Goal: Communication & Community: Answer question/provide support

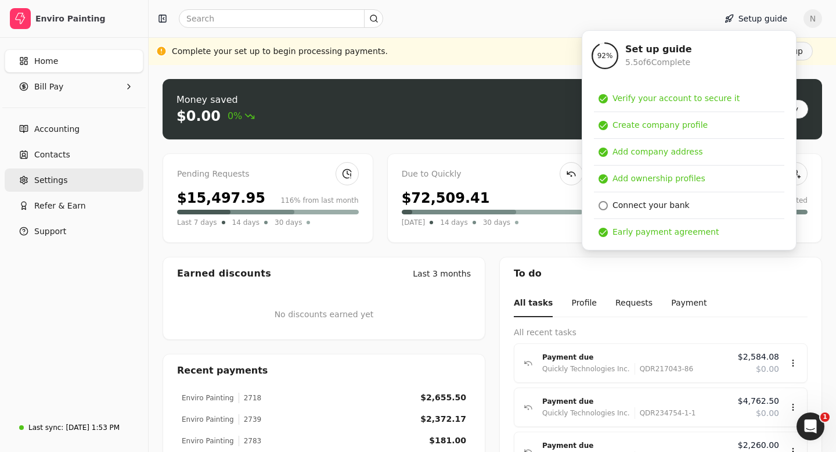
click at [66, 183] on link "Settings" at bounding box center [74, 179] width 139 height 23
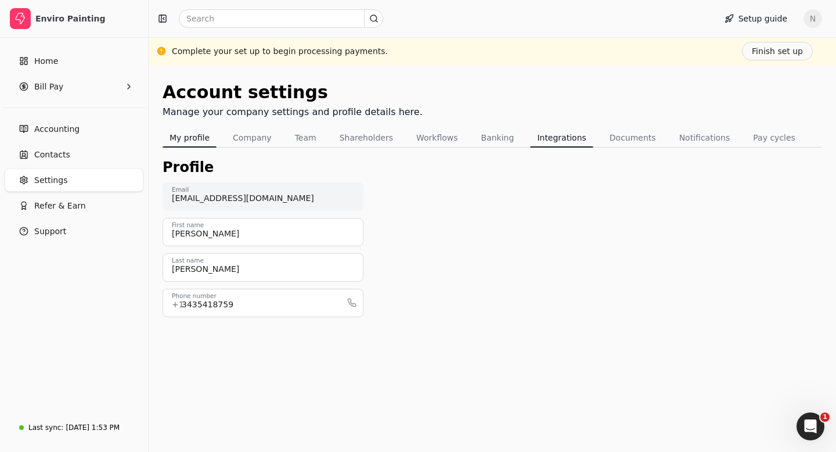
click at [544, 134] on button "Integrations" at bounding box center [561, 137] width 63 height 19
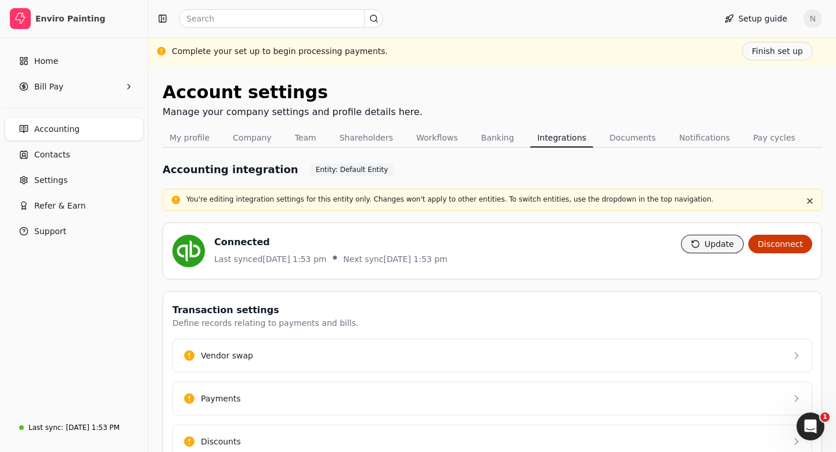
click at [719, 246] on button "Update" at bounding box center [712, 244] width 63 height 19
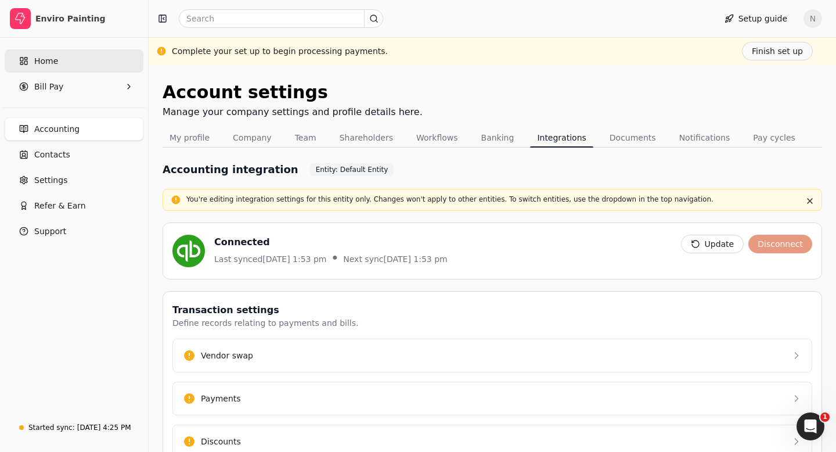
click at [62, 64] on link "Home" at bounding box center [74, 60] width 139 height 23
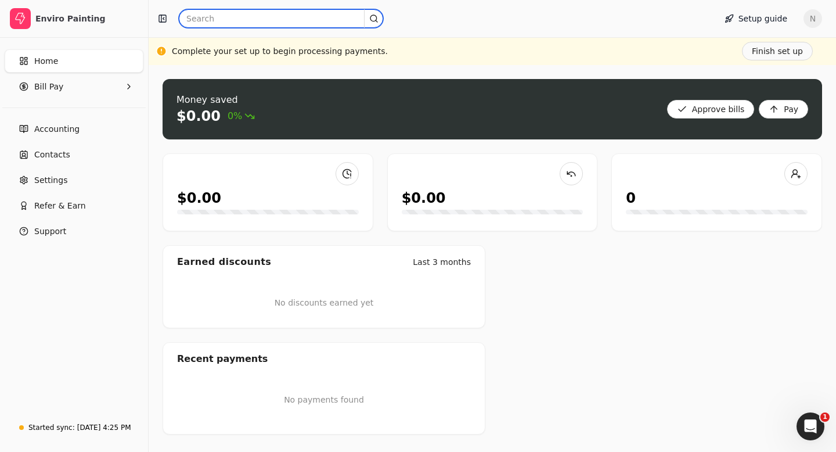
click at [200, 20] on input "text" at bounding box center [281, 18] width 204 height 19
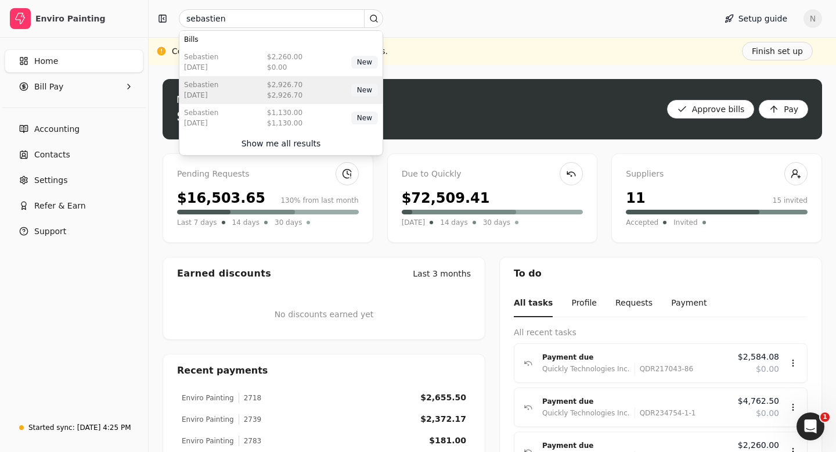
click at [296, 88] on div "$2,926.70" at bounding box center [284, 85] width 35 height 10
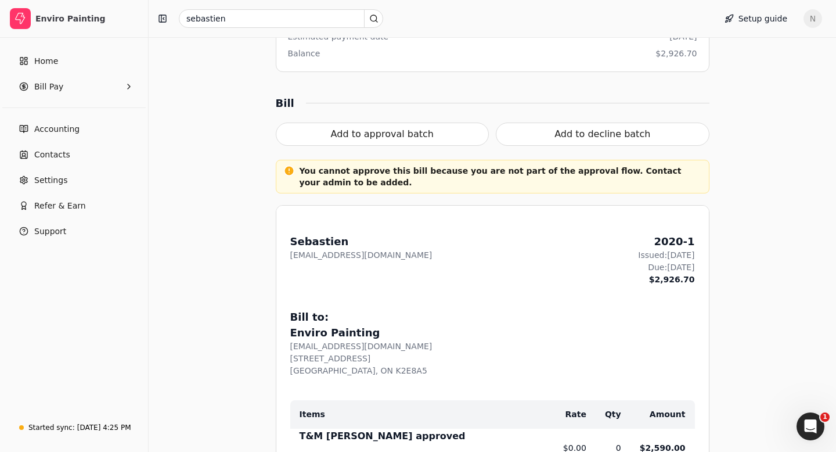
scroll to position [267, 0]
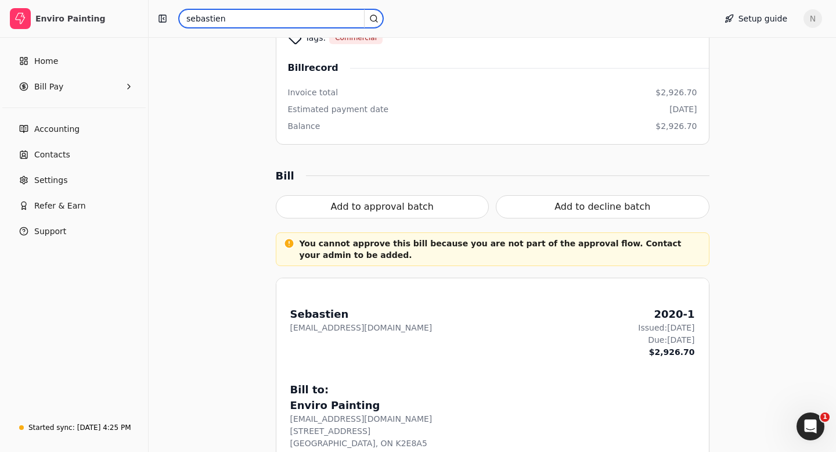
drag, startPoint x: 228, startPoint y: 21, endPoint x: 182, endPoint y: 22, distance: 45.9
click at [181, 22] on input "sebastien" at bounding box center [281, 18] width 204 height 19
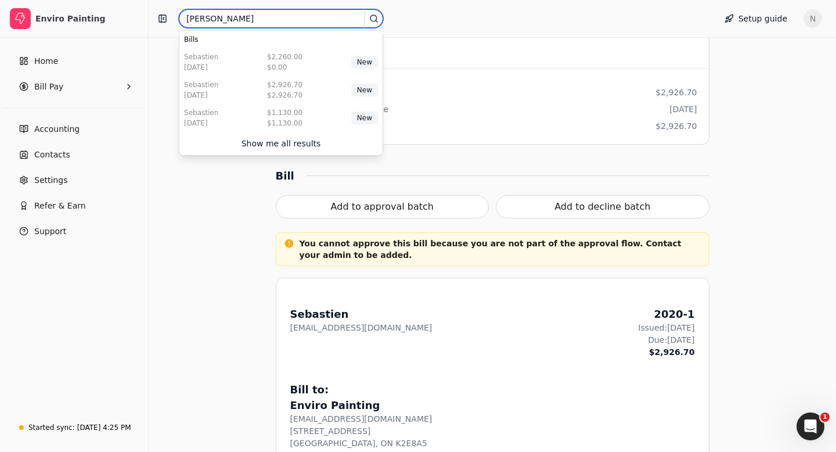
type input "[PERSON_NAME]"
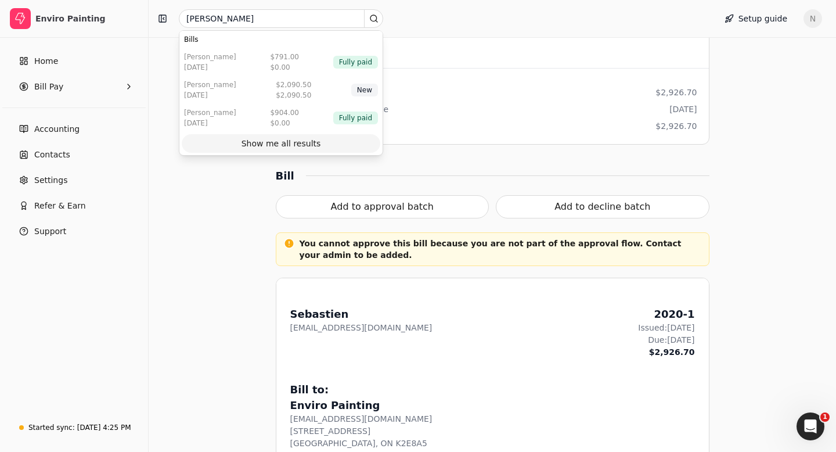
click at [267, 143] on div "Show me all results" at bounding box center [282, 144] width 80 height 12
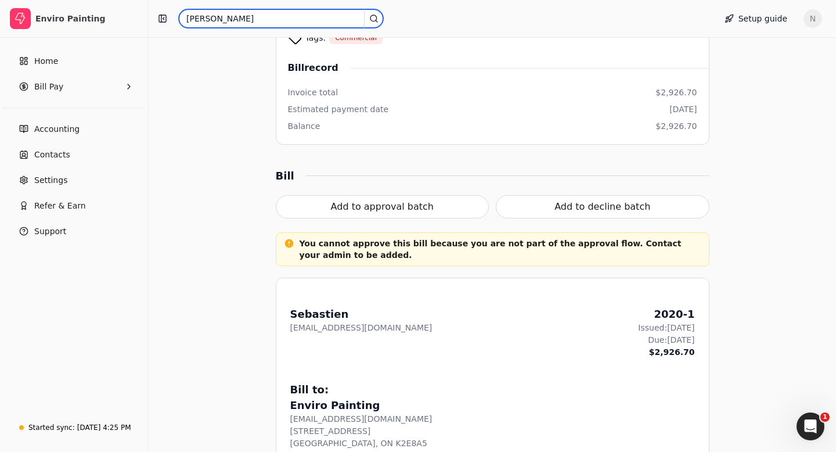
click at [208, 20] on input "[PERSON_NAME]" at bounding box center [281, 18] width 204 height 19
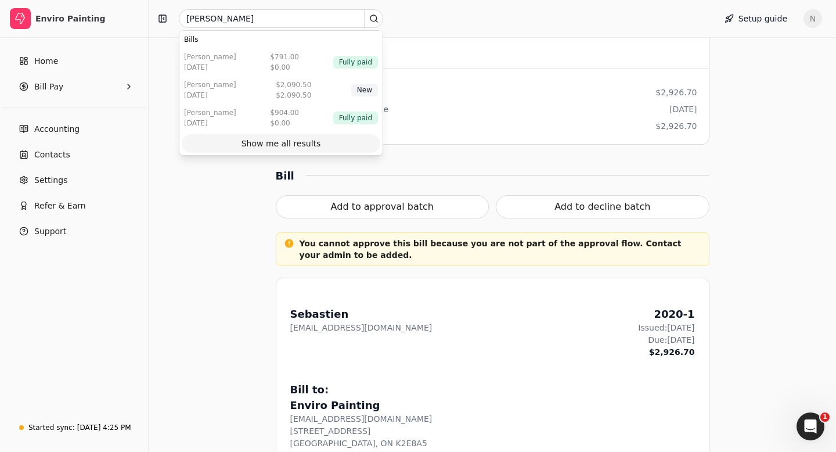
click at [253, 143] on div "Show me all results" at bounding box center [282, 144] width 80 height 12
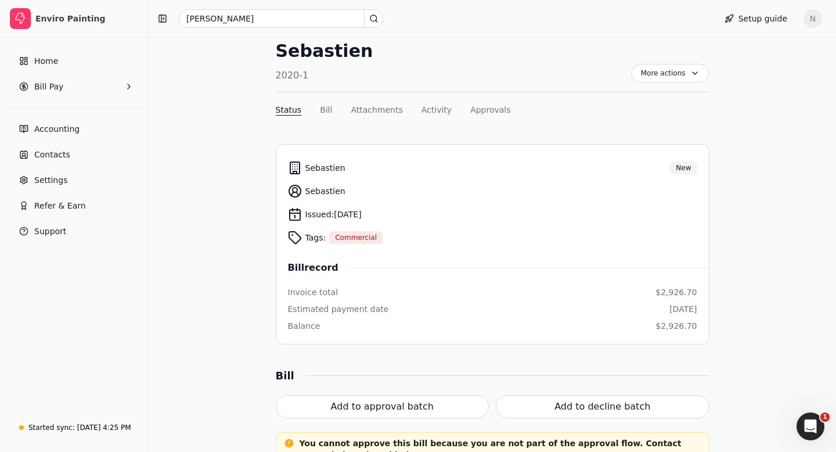
scroll to position [0, 0]
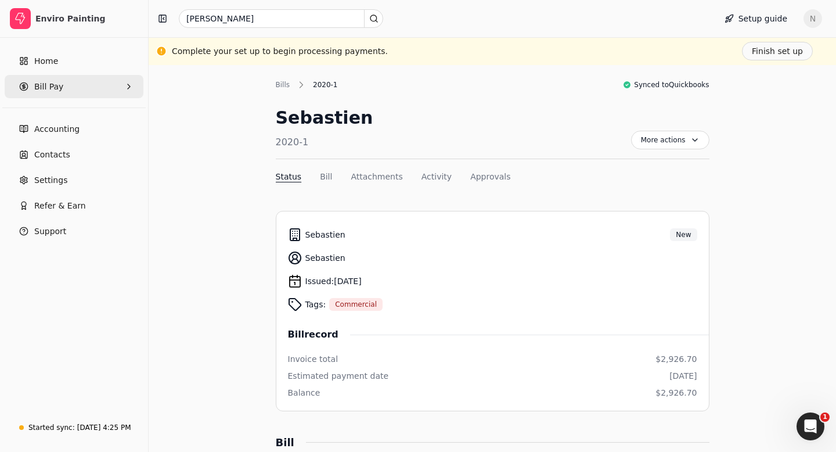
click at [27, 91] on icon "button" at bounding box center [23, 86] width 9 height 9
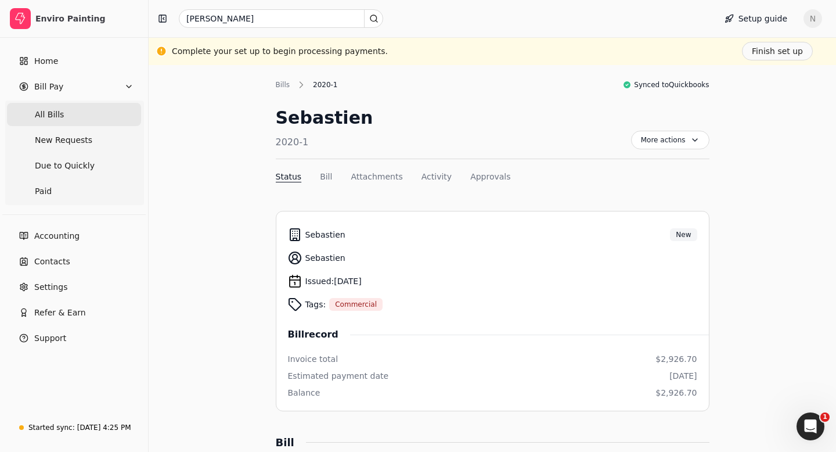
click at [58, 118] on span "All Bills" at bounding box center [49, 115] width 29 height 12
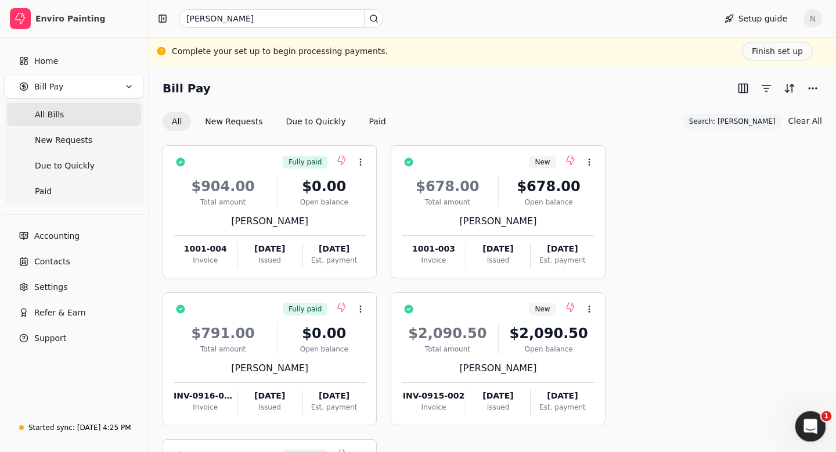
click at [810, 430] on icon "Open Intercom Messenger" at bounding box center [809, 424] width 19 height 19
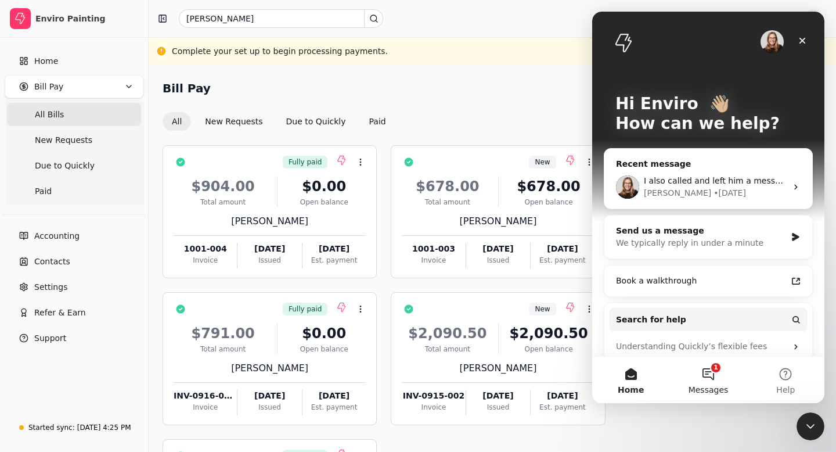
click at [708, 380] on button "1 Messages" at bounding box center [708, 380] width 77 height 46
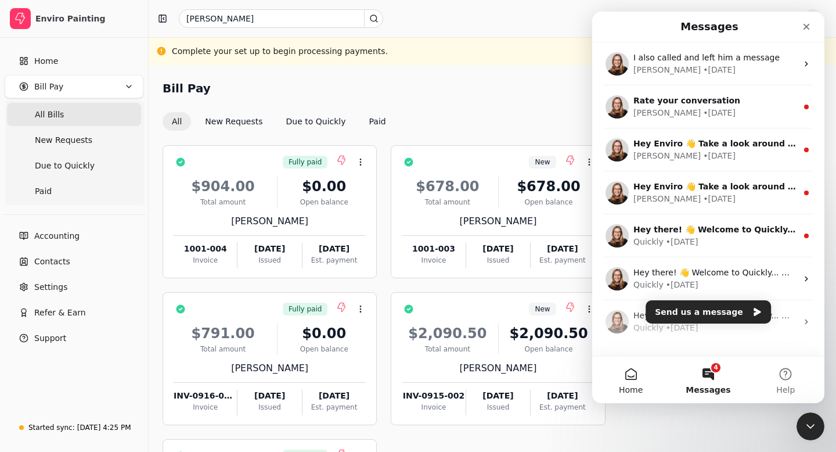
click at [631, 380] on button "Home" at bounding box center [630, 380] width 77 height 46
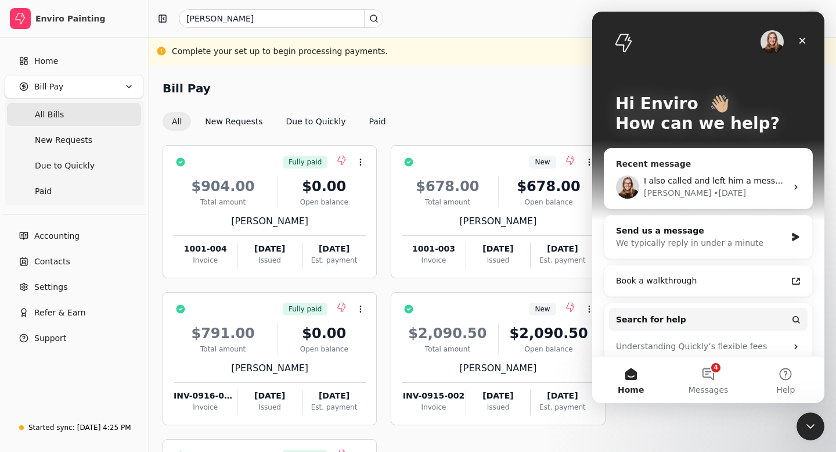
click at [718, 190] on div "[PERSON_NAME] • [DATE]" at bounding box center [715, 193] width 143 height 12
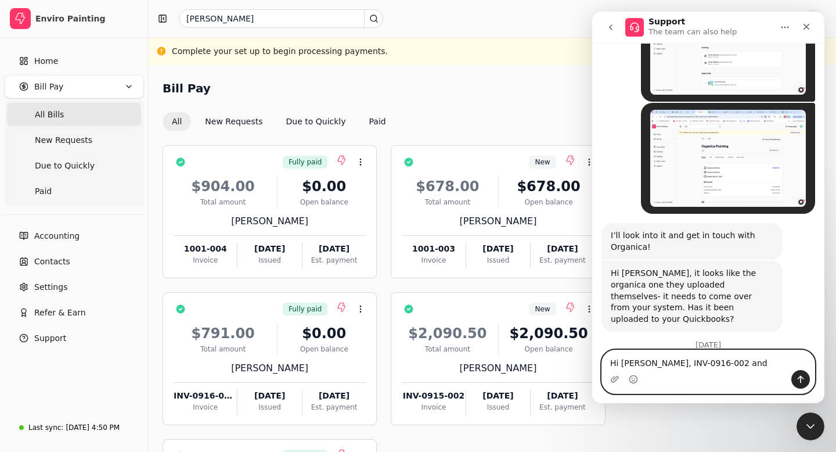
scroll to position [3771, 0]
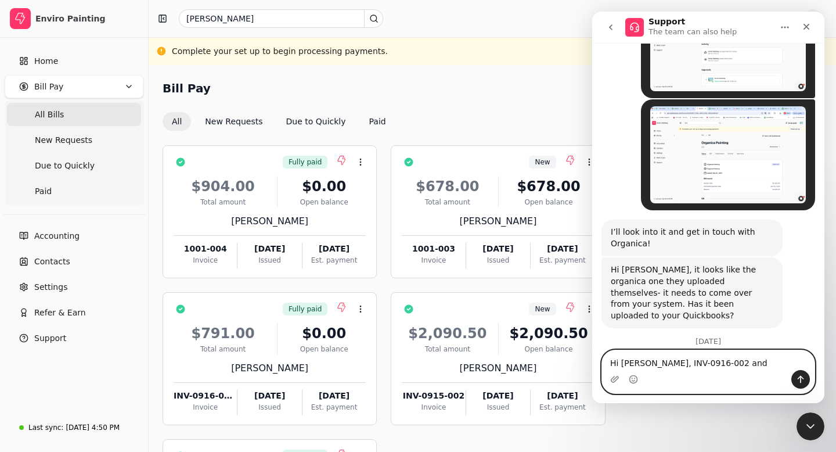
paste textarea "1001-004"
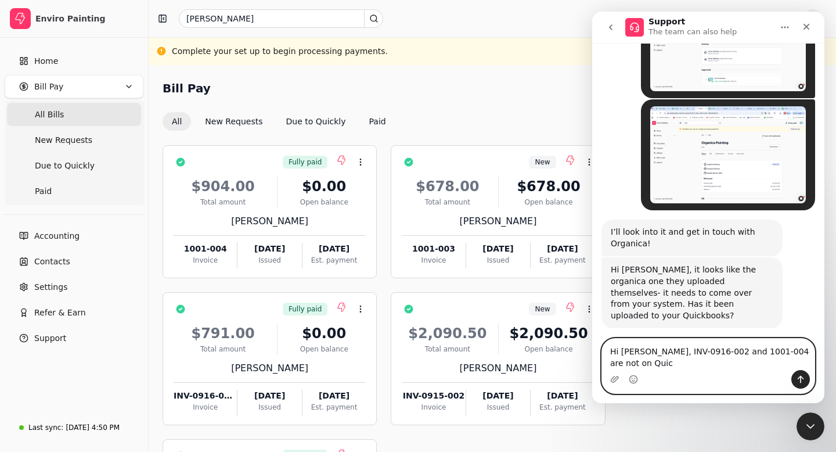
scroll to position [3783, 0]
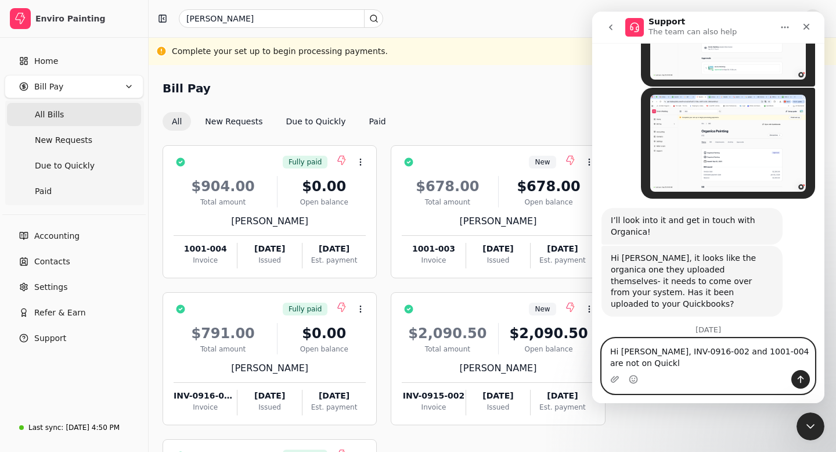
type textarea "Hi [PERSON_NAME], INV-0916-002 and 1001-004 are not on Quickly"
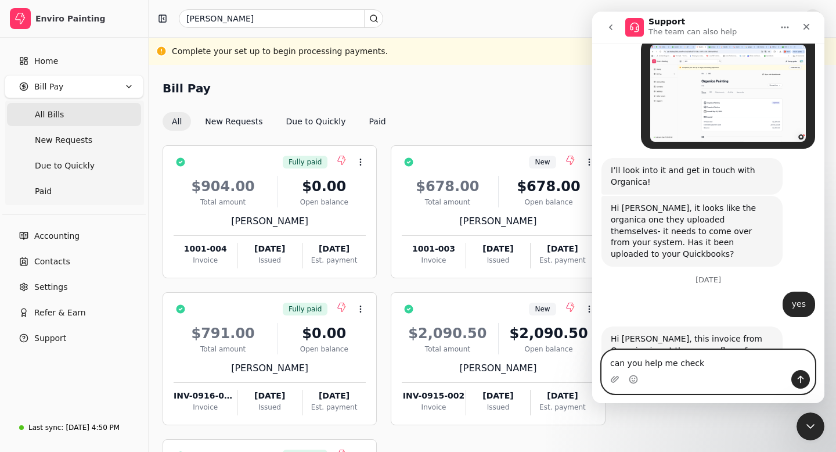
type textarea "can you help me check?"
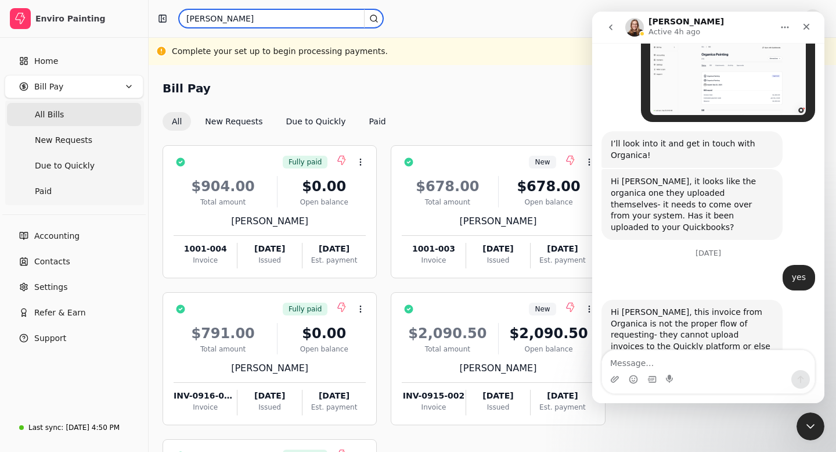
click at [274, 19] on input "[PERSON_NAME]" at bounding box center [281, 18] width 204 height 19
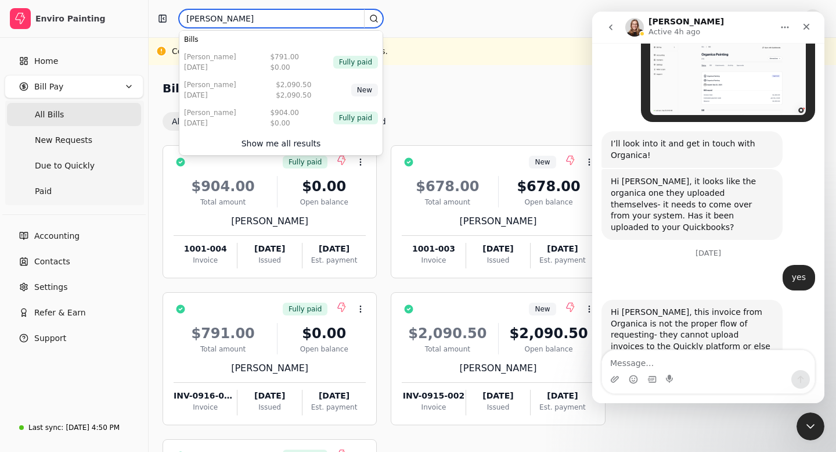
drag, startPoint x: 274, startPoint y: 19, endPoint x: 185, endPoint y: 18, distance: 88.8
click at [185, 18] on input "[PERSON_NAME]" at bounding box center [281, 18] width 204 height 19
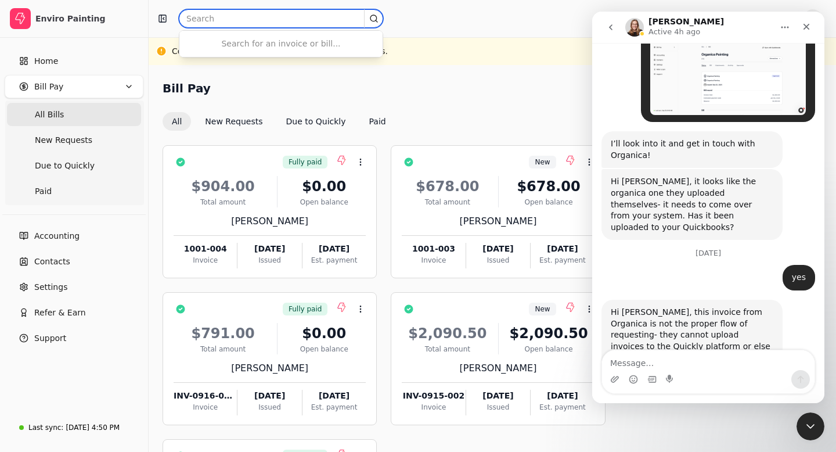
paste input "320365"
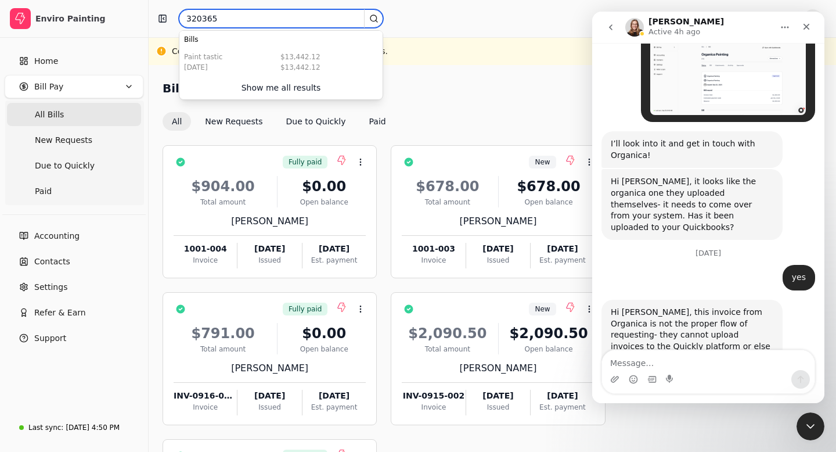
drag, startPoint x: 250, startPoint y: 21, endPoint x: 181, endPoint y: 21, distance: 69.1
click at [181, 21] on input "320365" at bounding box center [281, 18] width 204 height 19
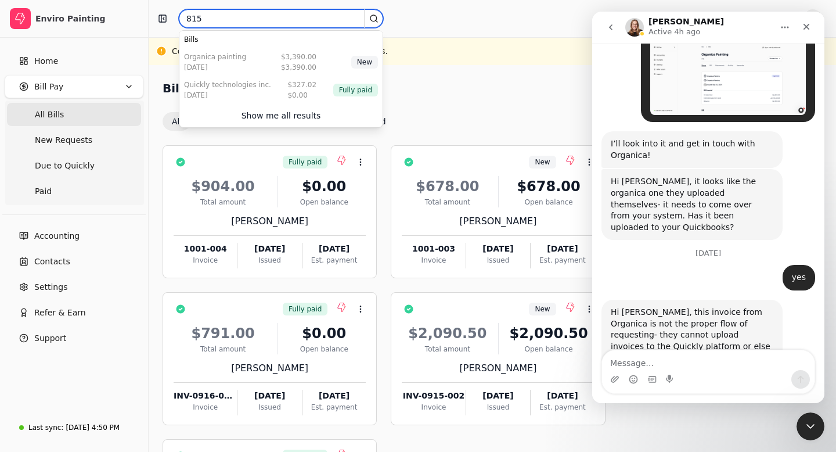
type input "815"
drag, startPoint x: 217, startPoint y: 20, endPoint x: 183, endPoint y: 21, distance: 34.3
click at [179, 21] on input "815" at bounding box center [281, 18] width 204 height 19
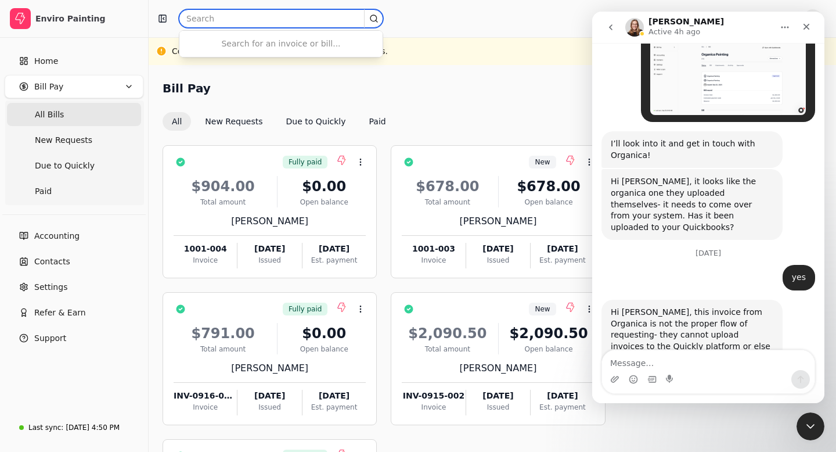
paste input "INV0137"
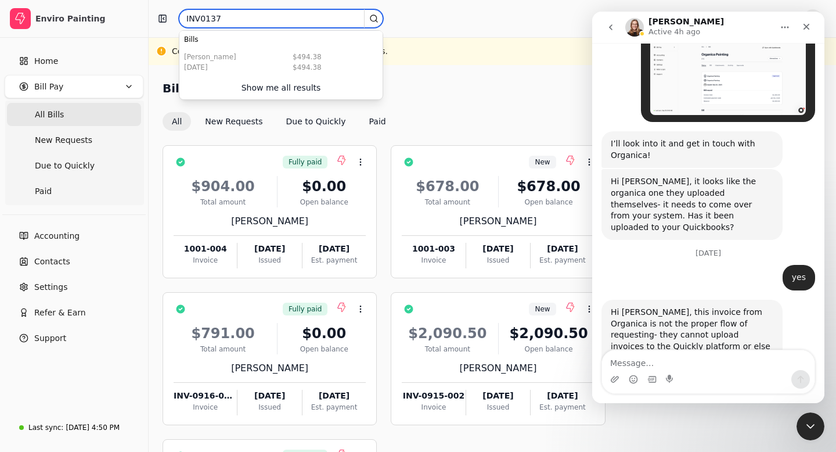
type input "INV0137"
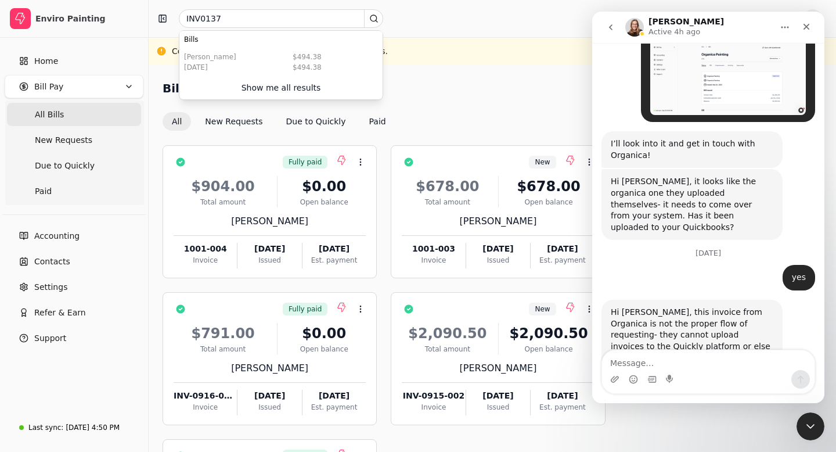
drag, startPoint x: 685, startPoint y: 286, endPoint x: 737, endPoint y: 285, distance: 52.3
copy div "INV-0916-002"
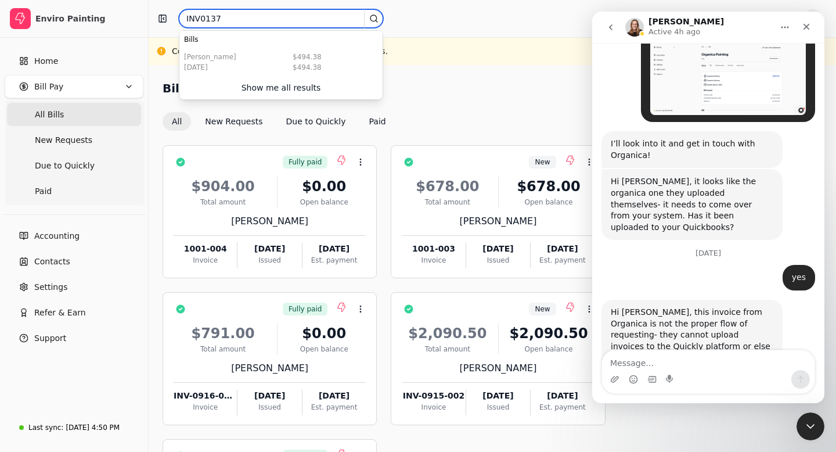
drag, startPoint x: 228, startPoint y: 16, endPoint x: 179, endPoint y: 17, distance: 48.8
click at [179, 17] on input "INV0137" at bounding box center [281, 18] width 204 height 19
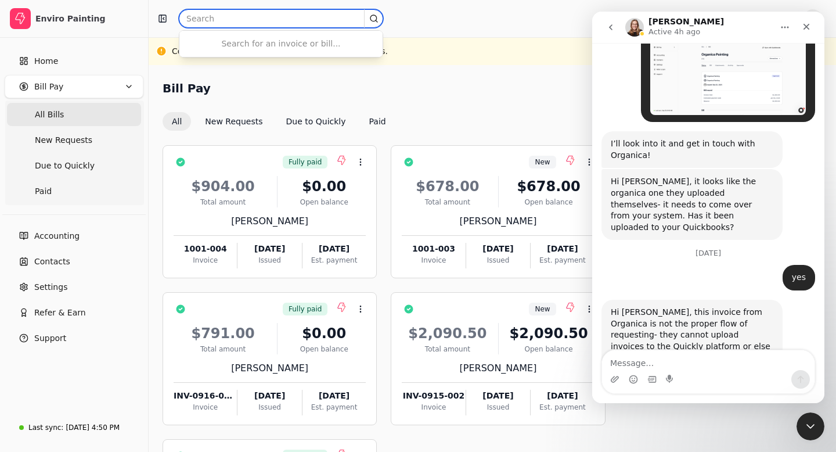
paste input "INV-0916-002"
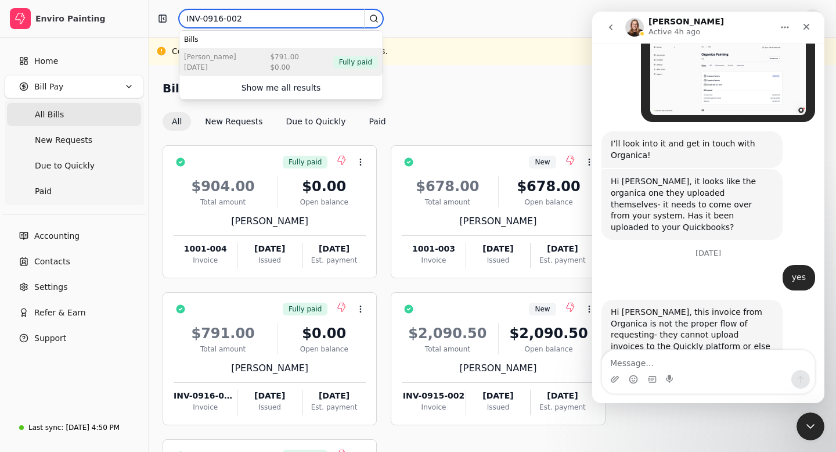
type input "INV-0916-002"
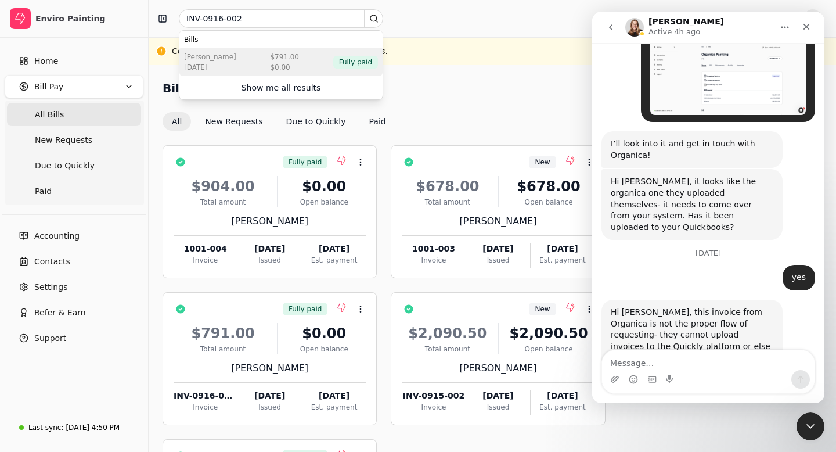
click at [233, 56] on div "[PERSON_NAME] [DATE] $791.00 $0.00 Fully paid" at bounding box center [280, 62] width 203 height 28
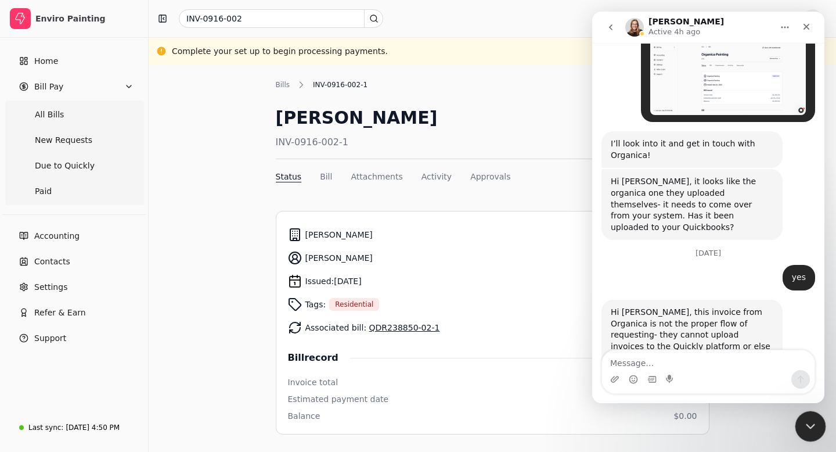
click at [812, 424] on icon "Close Intercom Messenger" at bounding box center [809, 425] width 14 height 14
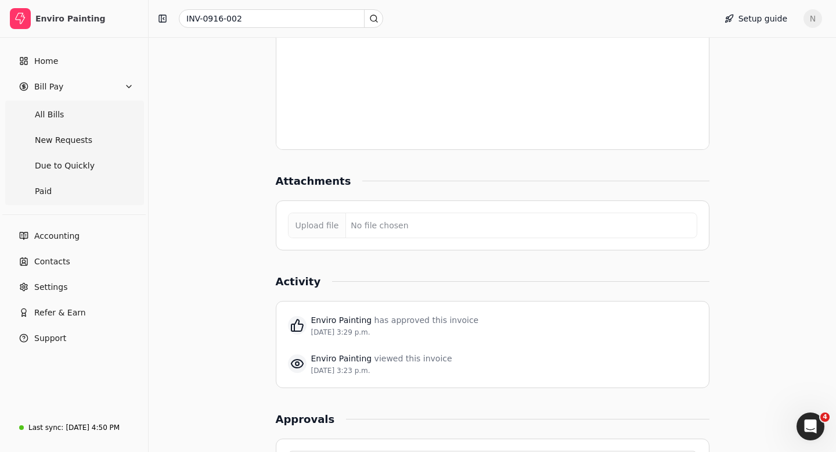
scroll to position [948, 0]
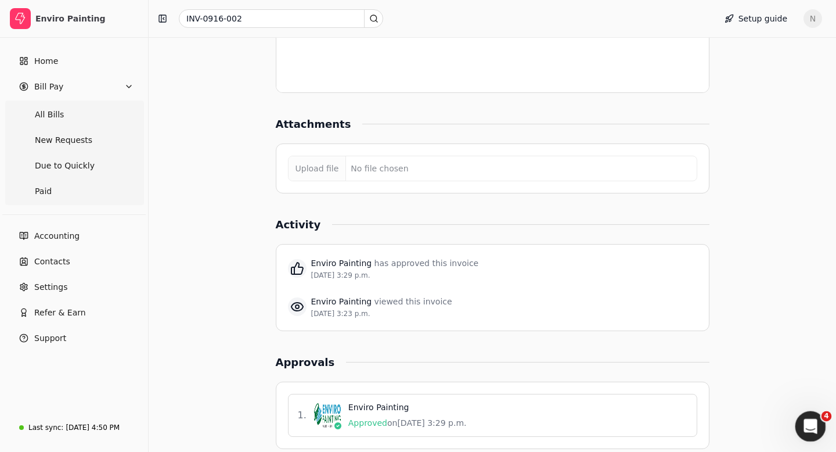
click at [810, 431] on icon "Open Intercom Messenger" at bounding box center [809, 424] width 19 height 19
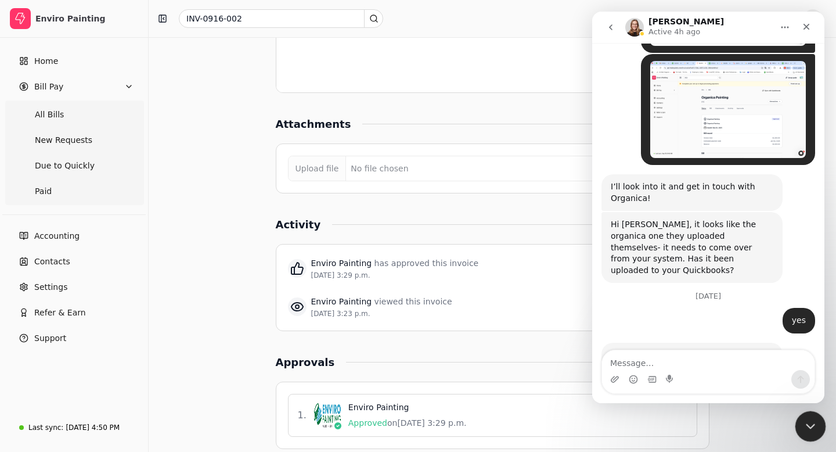
scroll to position [3859, 0]
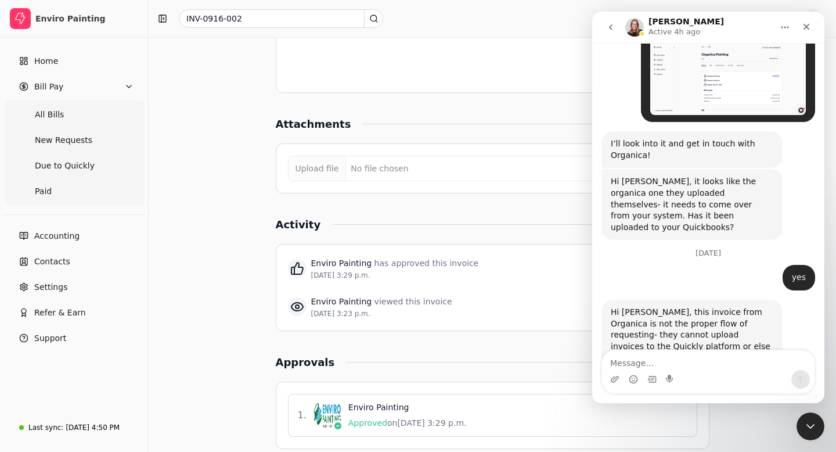
drag, startPoint x: 758, startPoint y: 286, endPoint x: 793, endPoint y: 286, distance: 34.8
copy div "1001-004"
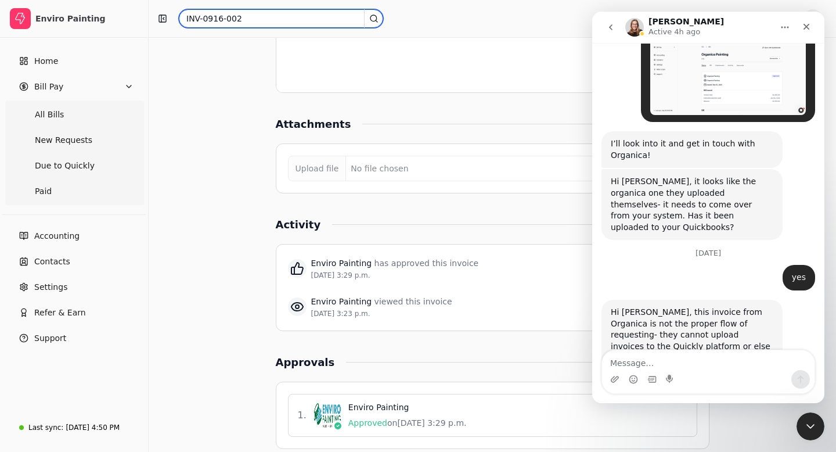
drag, startPoint x: 256, startPoint y: 19, endPoint x: 179, endPoint y: 23, distance: 76.2
click at [177, 22] on div "INV-0916-002" at bounding box center [429, 18] width 553 height 19
paste input "1001-004"
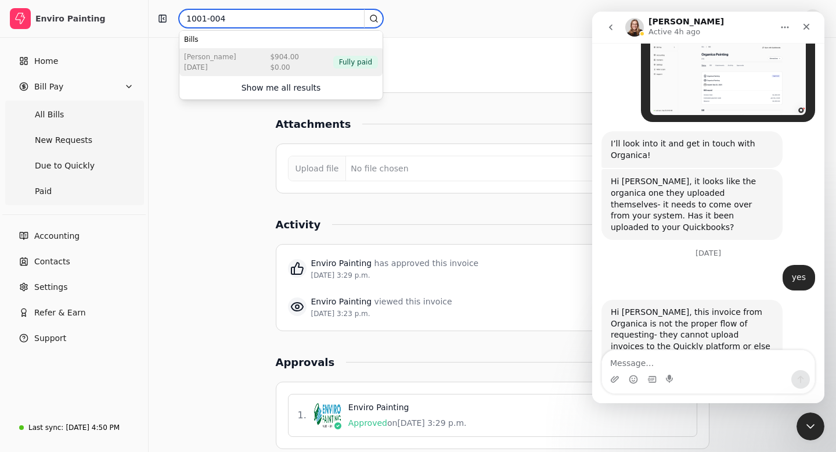
type input "1001-004"
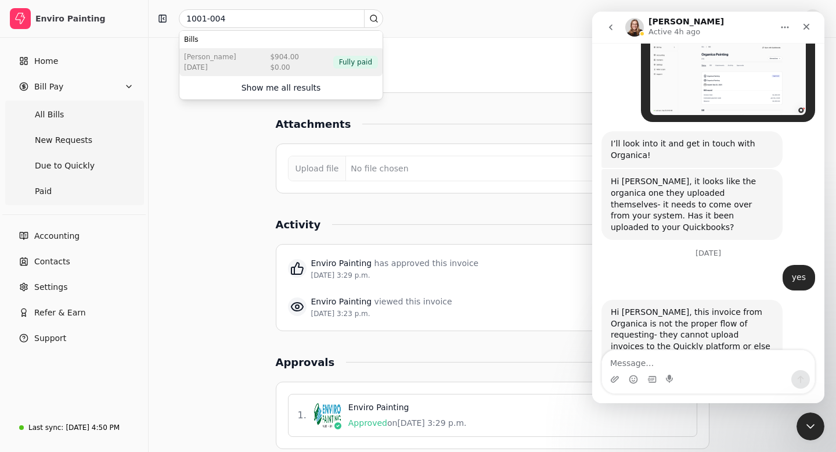
click at [257, 64] on div "[PERSON_NAME] [DATE] $904.00 $0.00 Fully paid" at bounding box center [280, 62] width 203 height 28
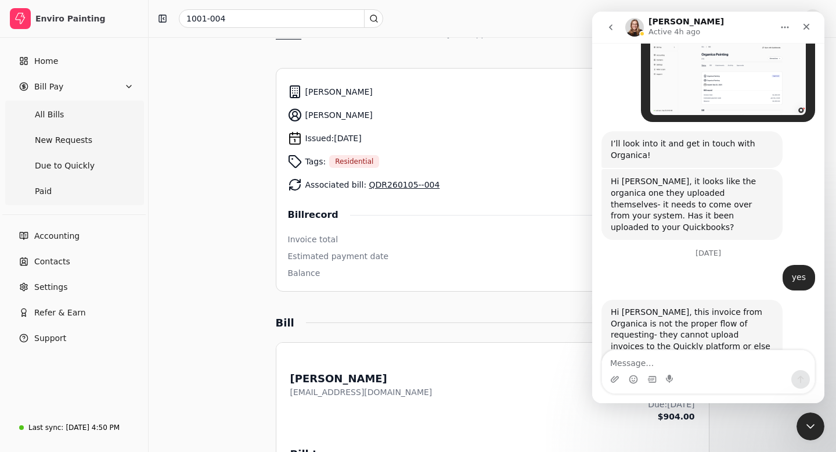
scroll to position [203, 0]
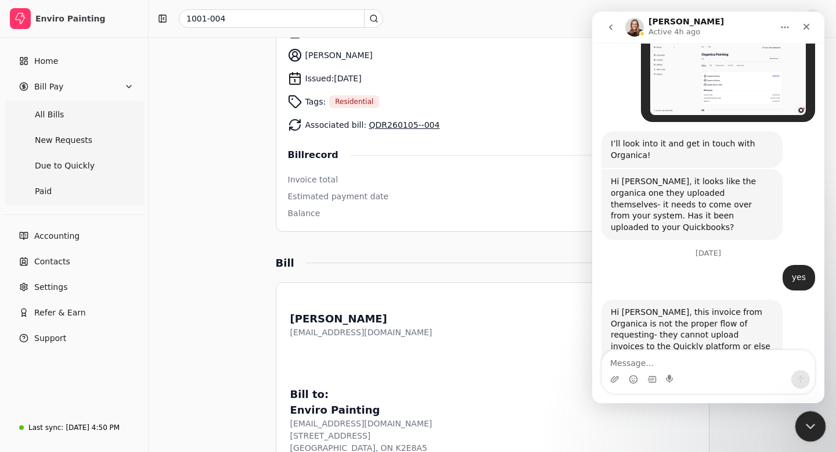
click at [819, 423] on div "Close Intercom Messenger" at bounding box center [809, 425] width 28 height 28
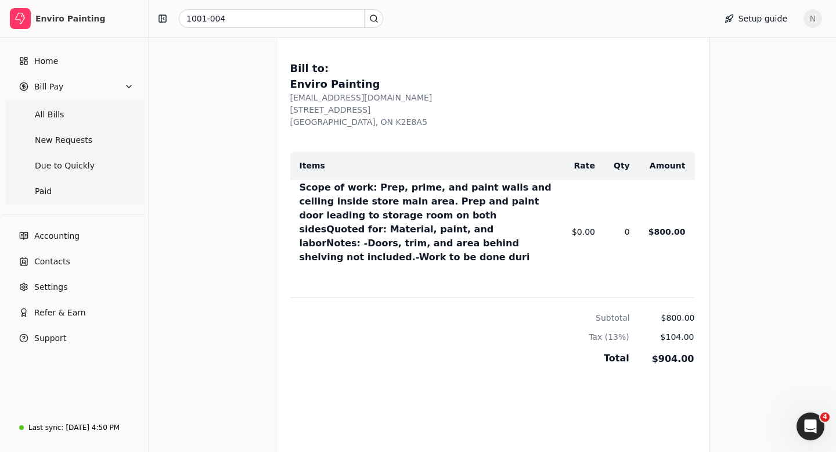
scroll to position [584, 0]
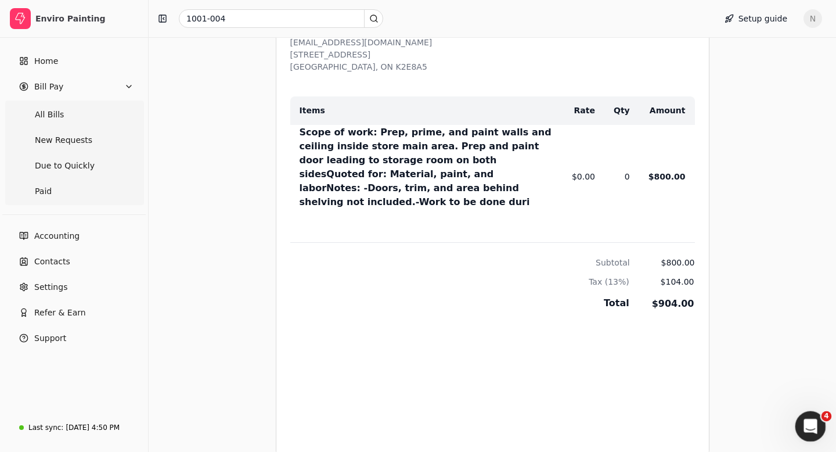
click at [810, 431] on icon "Open Intercom Messenger" at bounding box center [809, 424] width 19 height 19
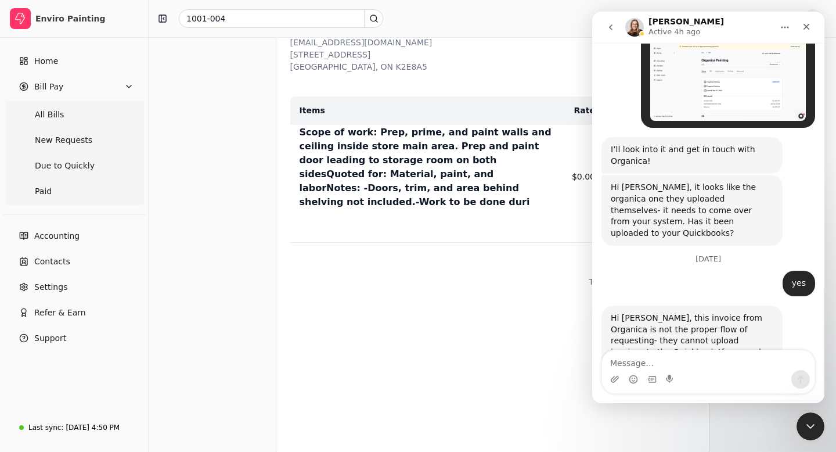
scroll to position [3859, 0]
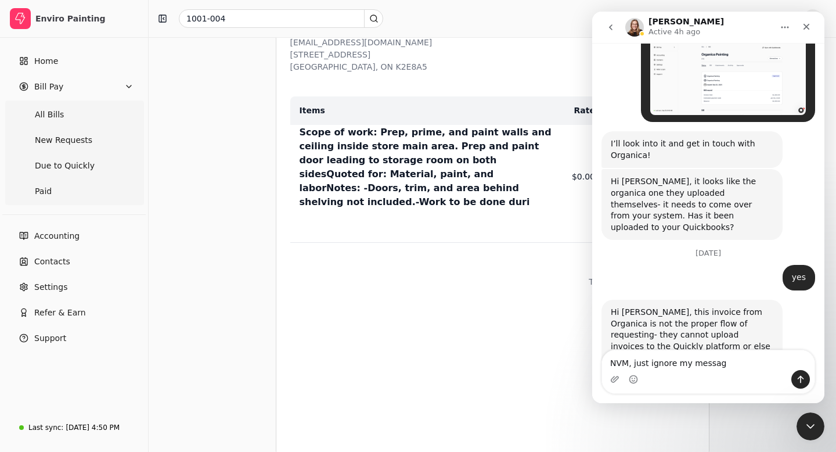
type textarea "NVM, just ignore my message"
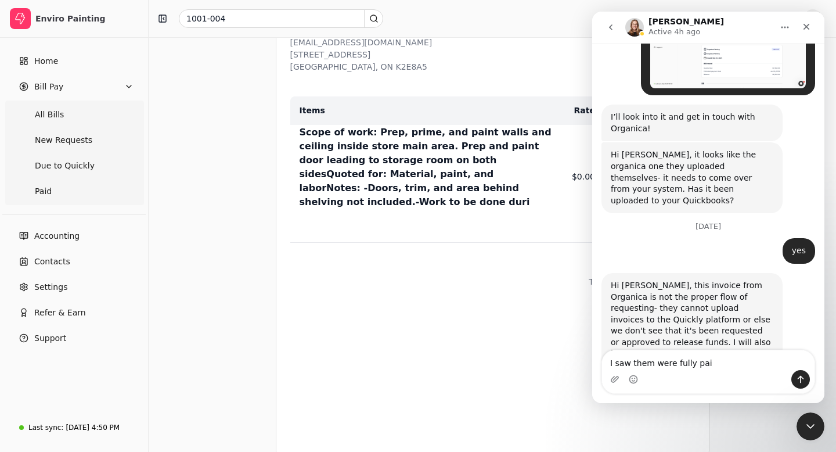
type textarea "I saw them were fully paid"
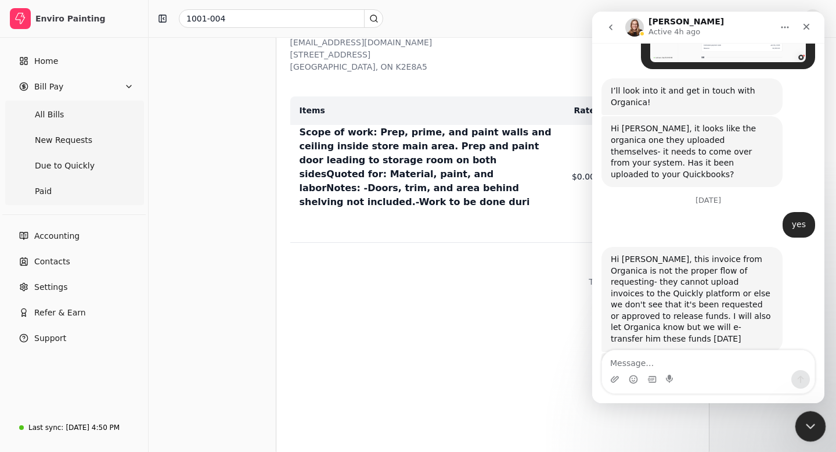
click at [814, 426] on icon "Close Intercom Messenger" at bounding box center [809, 425] width 14 height 14
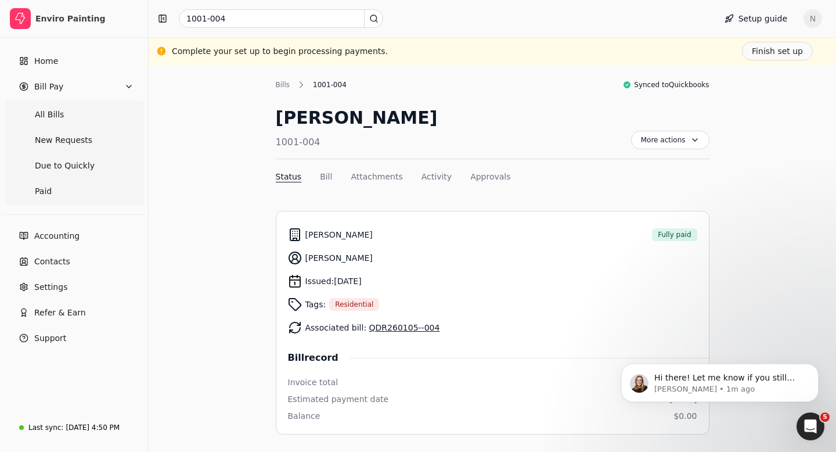
scroll to position [3958, 0]
click at [731, 394] on p "[PERSON_NAME] • 1m ago" at bounding box center [729, 389] width 150 height 10
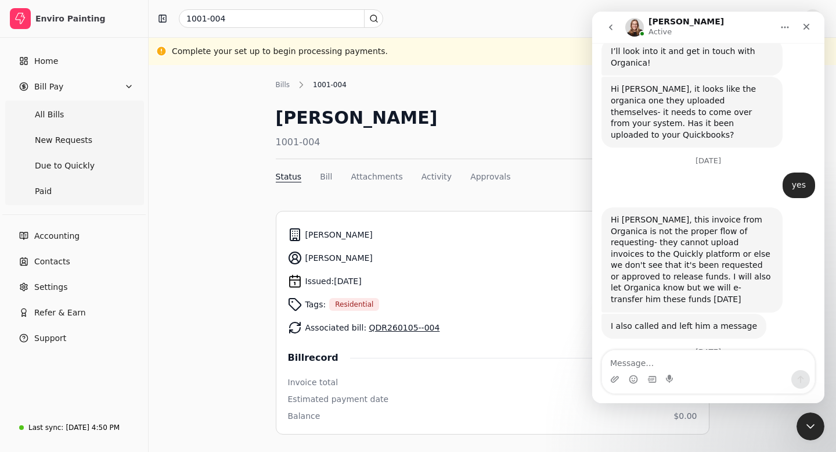
scroll to position [3977, 0]
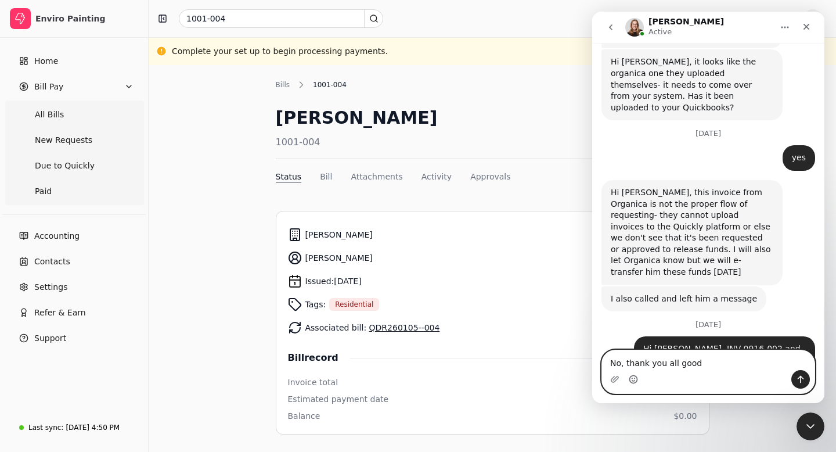
click at [630, 380] on icon "Emoji picker" at bounding box center [633, 379] width 9 height 9
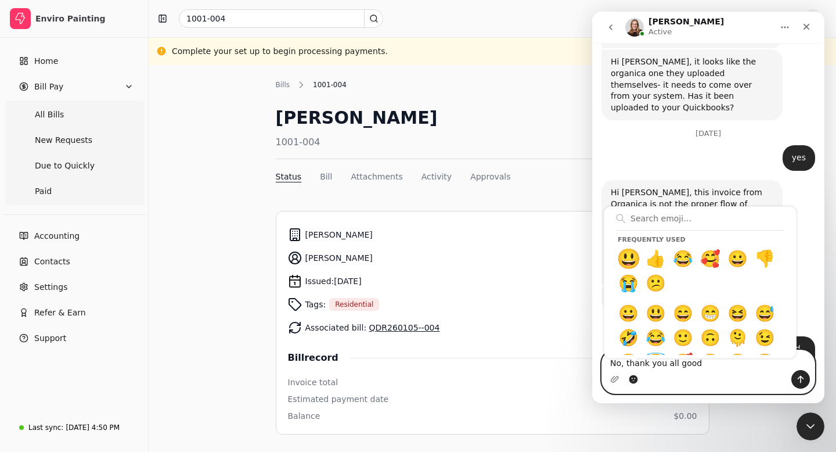
type textarea "No, thank you all good😃"
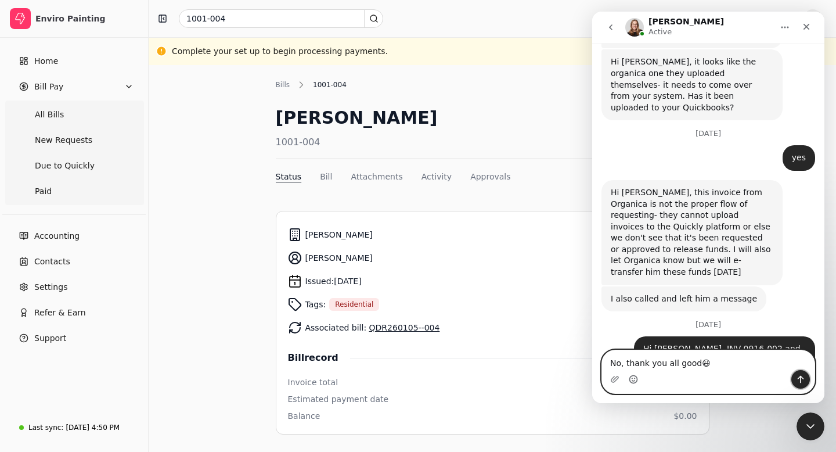
click at [804, 376] on icon "Send a message…" at bounding box center [800, 379] width 9 height 9
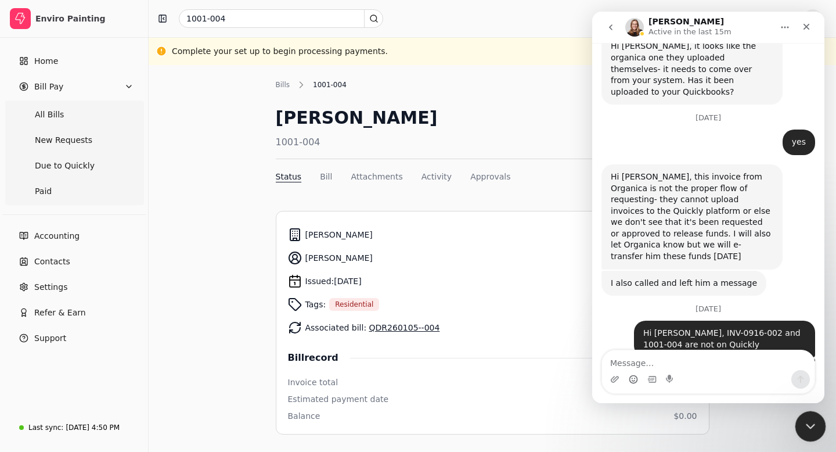
click at [809, 422] on icon "Close Intercom Messenger" at bounding box center [809, 425] width 14 height 14
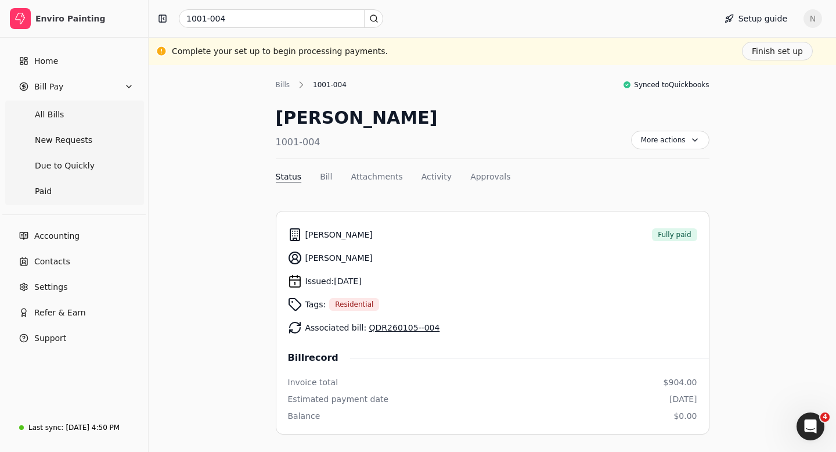
click at [811, 15] on span "N" at bounding box center [813, 18] width 19 height 19
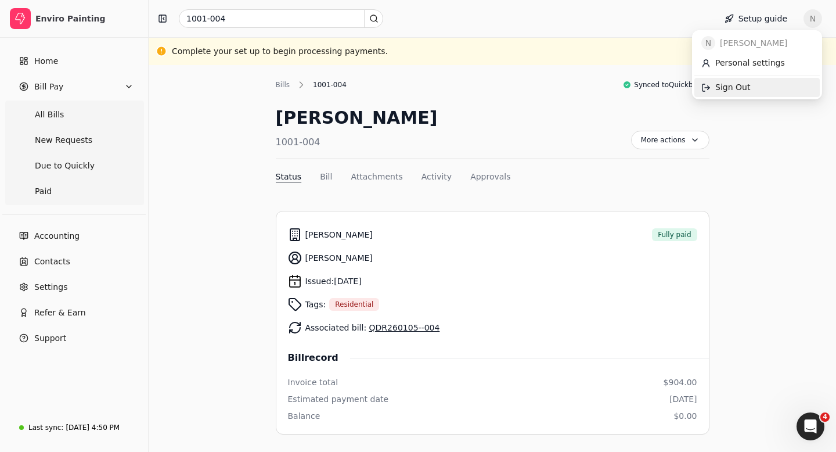
click at [734, 80] on link "Sign Out" at bounding box center [757, 87] width 125 height 19
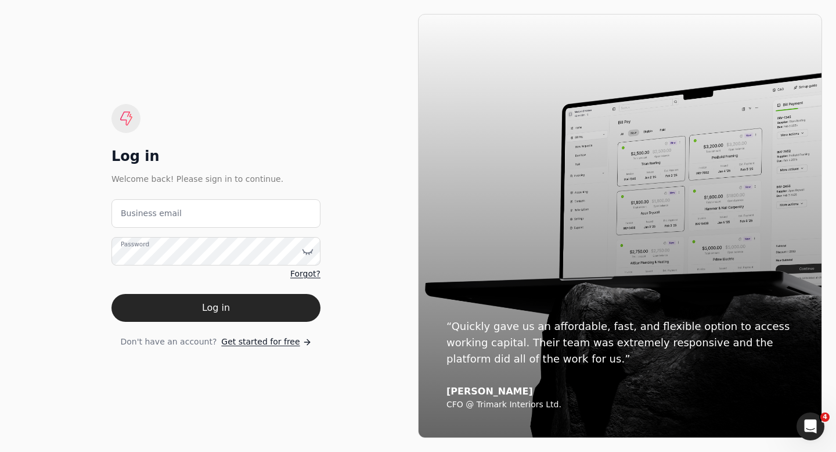
click at [139, 212] on label "Business email" at bounding box center [151, 213] width 61 height 12
click at [139, 212] on email "Business email" at bounding box center [215, 213] width 209 height 28
type email "a"
type email "[EMAIL_ADDRESS][DOMAIN_NAME]"
click at [138, 249] on label "Password" at bounding box center [135, 244] width 28 height 9
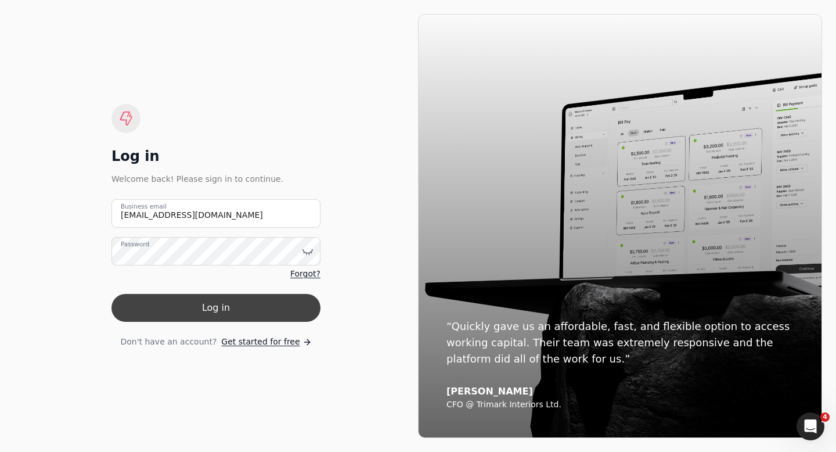
click at [139, 307] on button "Log in" at bounding box center [215, 308] width 209 height 28
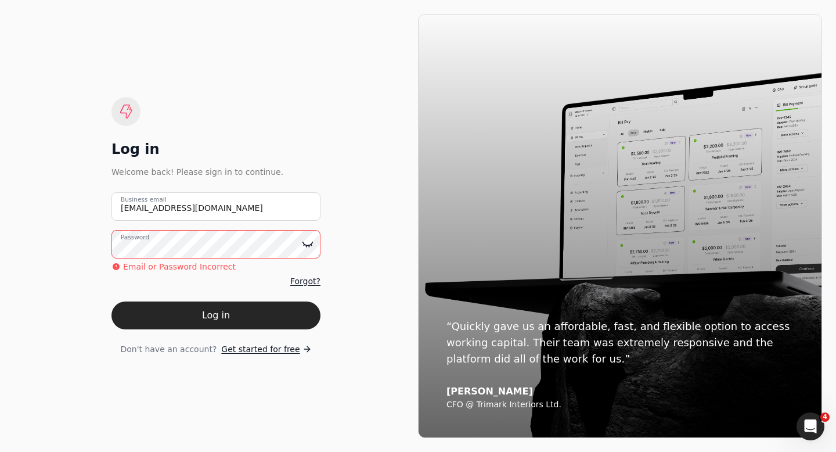
click at [308, 243] on icon at bounding box center [308, 244] width 12 height 12
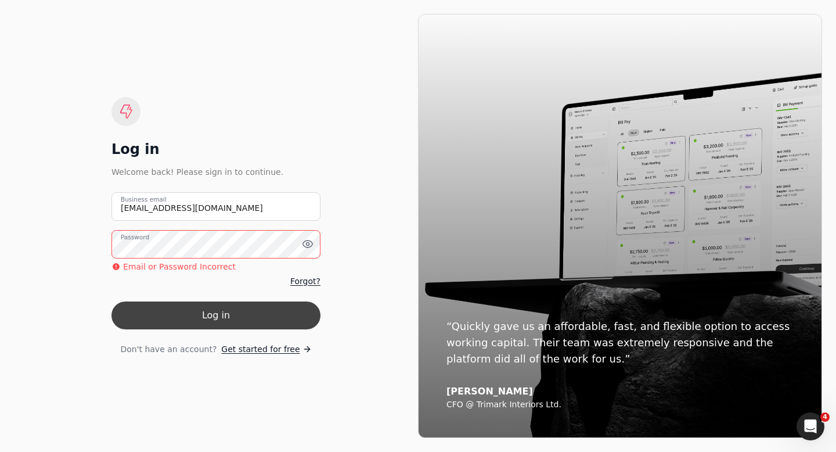
click at [174, 318] on button "Log in" at bounding box center [215, 315] width 209 height 28
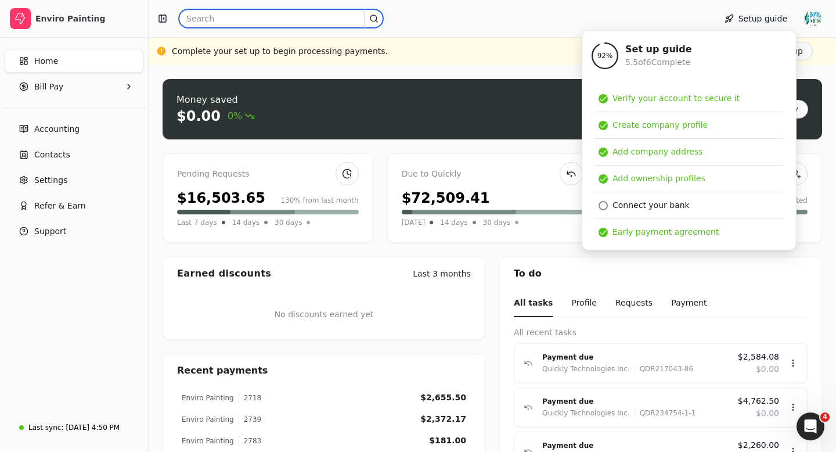
click at [233, 19] on input "text" at bounding box center [281, 18] width 204 height 19
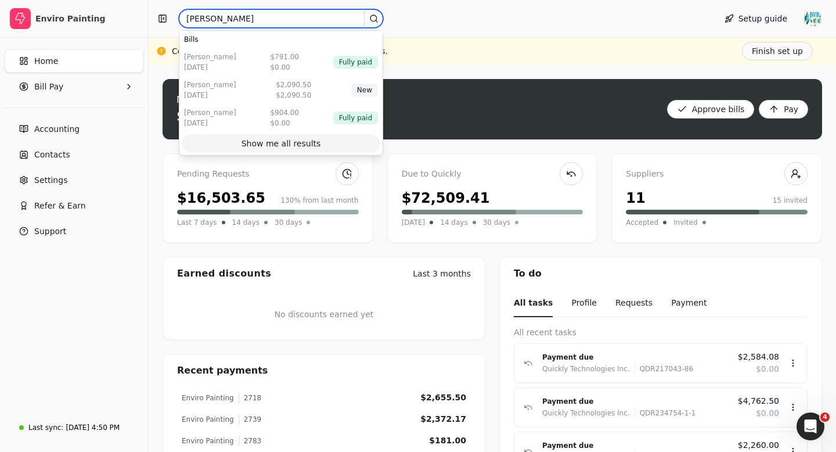
type input "[PERSON_NAME]"
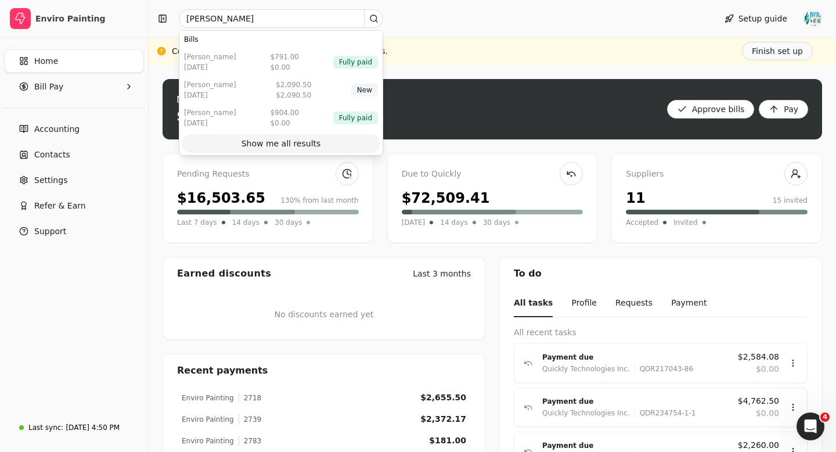
click at [267, 144] on div "Show me all results" at bounding box center [282, 144] width 80 height 12
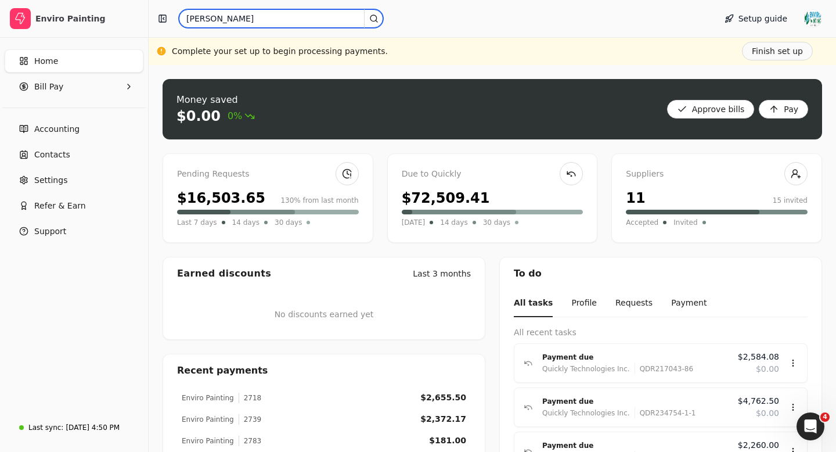
click at [217, 20] on input "[PERSON_NAME]" at bounding box center [281, 18] width 204 height 19
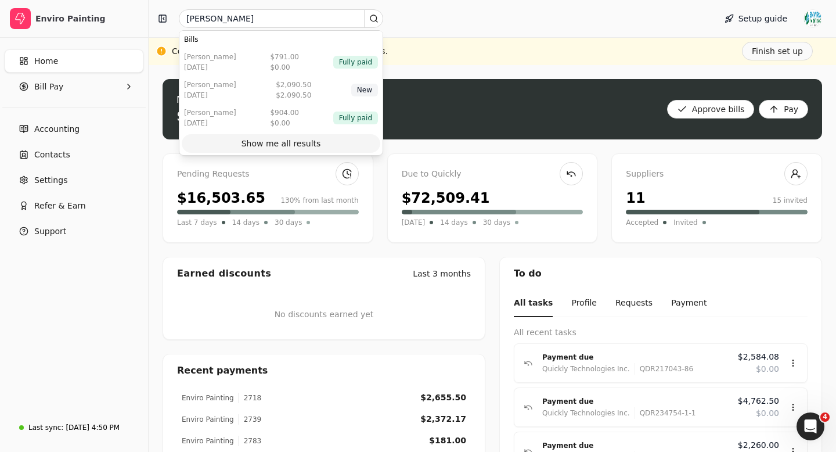
click at [264, 142] on div "Show me all results" at bounding box center [282, 144] width 80 height 12
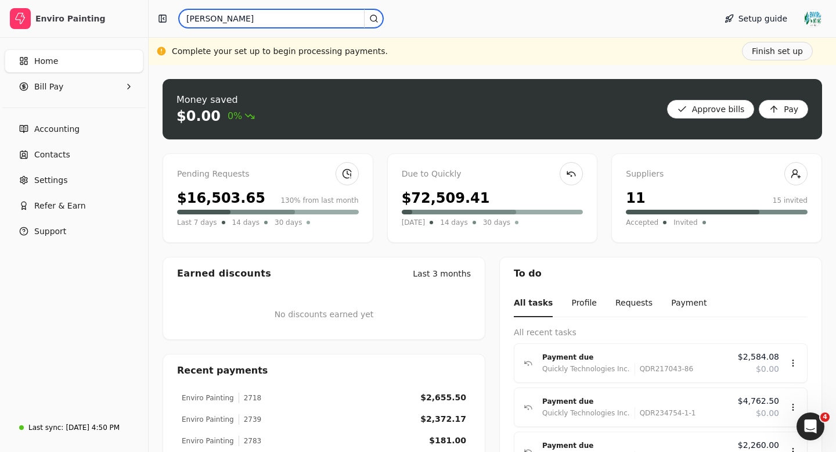
click at [211, 16] on input "[PERSON_NAME]" at bounding box center [281, 18] width 204 height 19
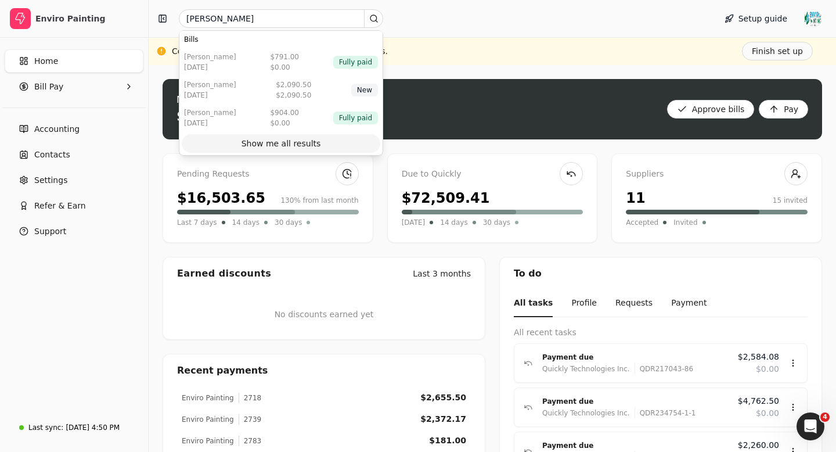
click at [257, 149] on div "Show me all results" at bounding box center [282, 144] width 80 height 12
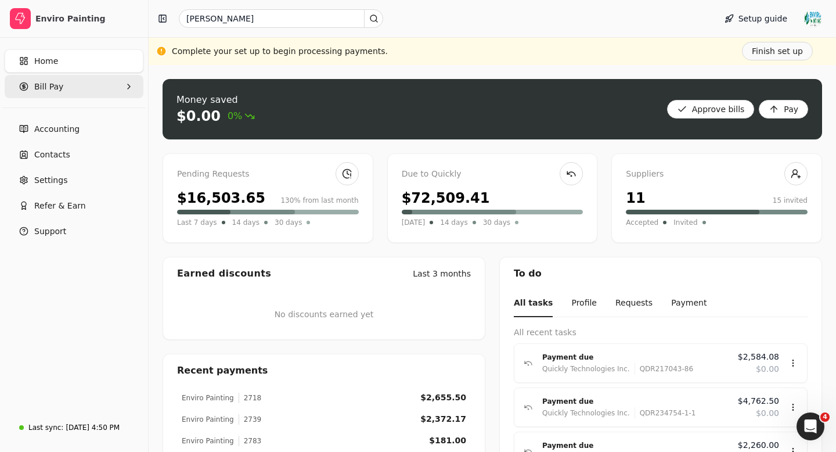
click at [76, 92] on Pay "Bill Pay" at bounding box center [74, 86] width 139 height 23
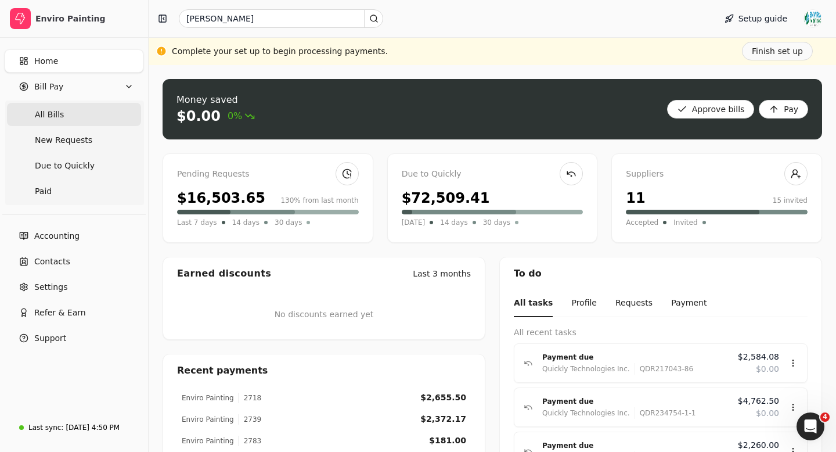
click at [70, 114] on Bills "All Bills" at bounding box center [74, 114] width 134 height 23
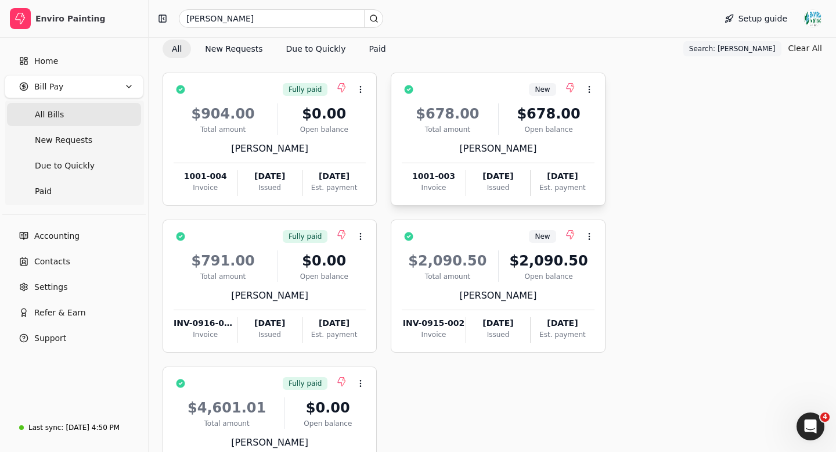
scroll to position [74, 0]
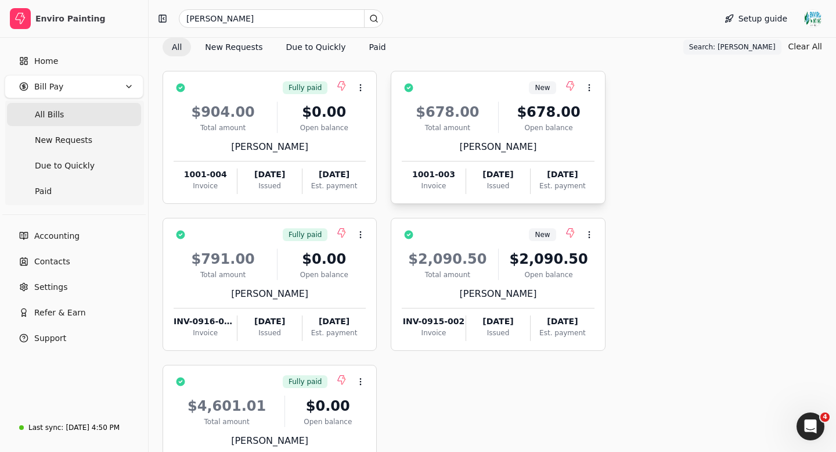
click at [488, 138] on div "$678.00 Total amount $678.00 Open balance [PERSON_NAME] 1001-003 Invoice [DATE]…" at bounding box center [498, 144] width 192 height 99
click at [455, 135] on div "$678.00 Total amount $678.00 Open balance [PERSON_NAME] 1001-003 Invoice [DATE]…" at bounding box center [498, 144] width 192 height 99
click at [533, 147] on div "[PERSON_NAME]" at bounding box center [498, 147] width 192 height 14
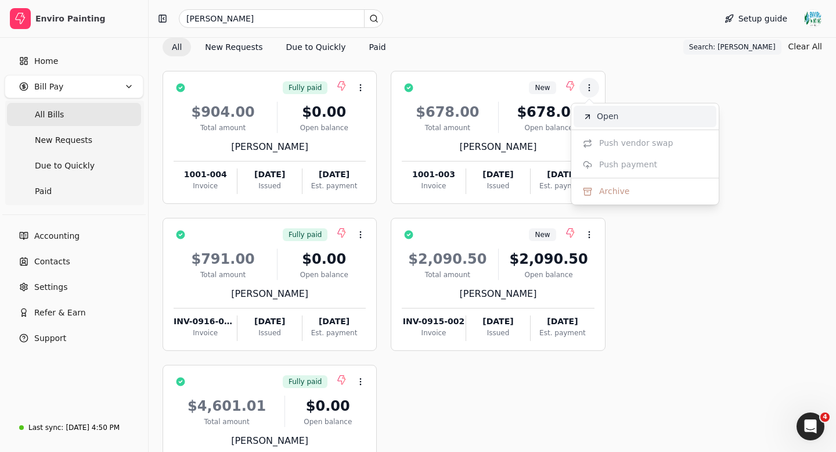
click at [623, 120] on li "Open" at bounding box center [645, 116] width 143 height 21
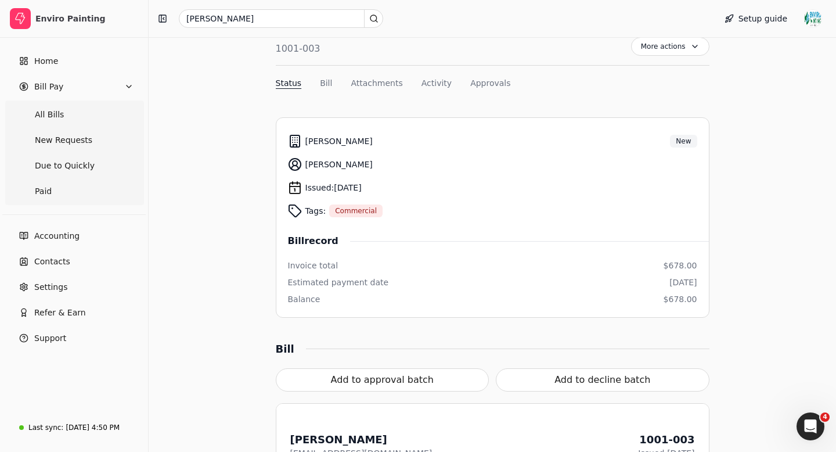
scroll to position [95, 0]
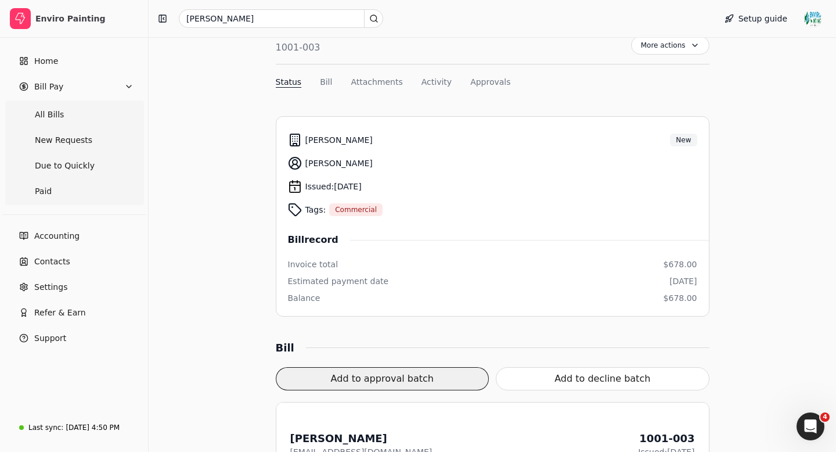
click at [422, 378] on button "Add to approval batch" at bounding box center [383, 378] width 214 height 23
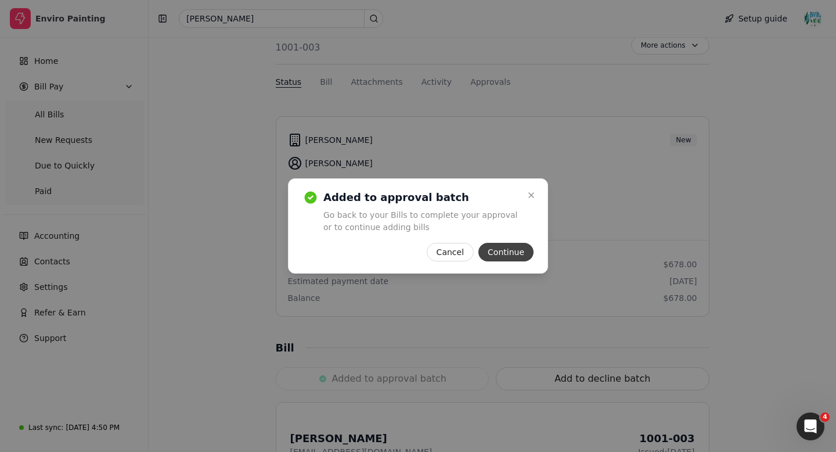
click at [515, 251] on button "Continue" at bounding box center [506, 252] width 55 height 19
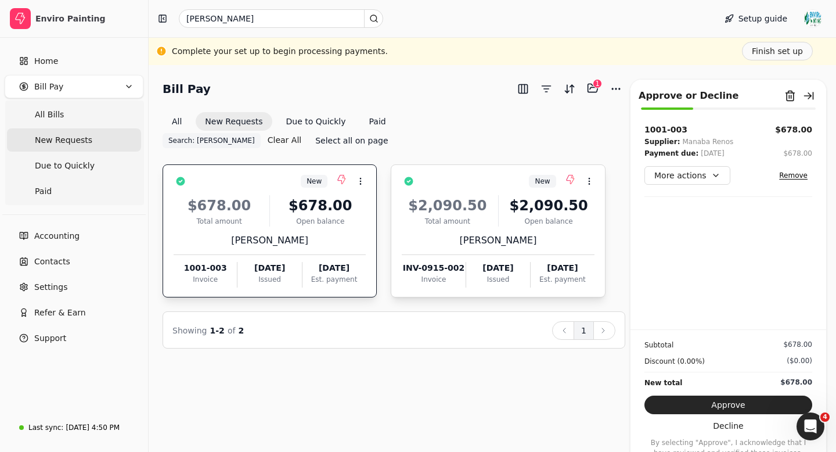
click at [515, 211] on div "$2,090.50 Total amount $2,090.50 Open balance [PERSON_NAME] INV-0915-002 Invoic…" at bounding box center [498, 237] width 192 height 99
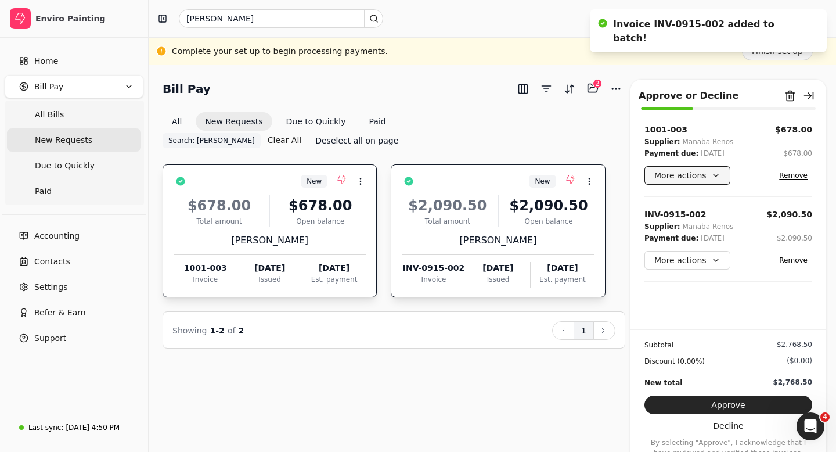
click at [694, 175] on button "More actions" at bounding box center [688, 175] width 86 height 19
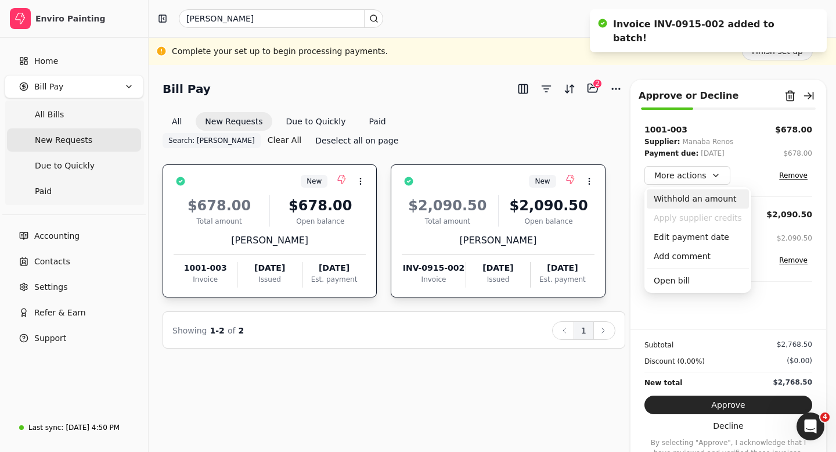
click at [689, 197] on div "Withhold an amount" at bounding box center [698, 198] width 102 height 19
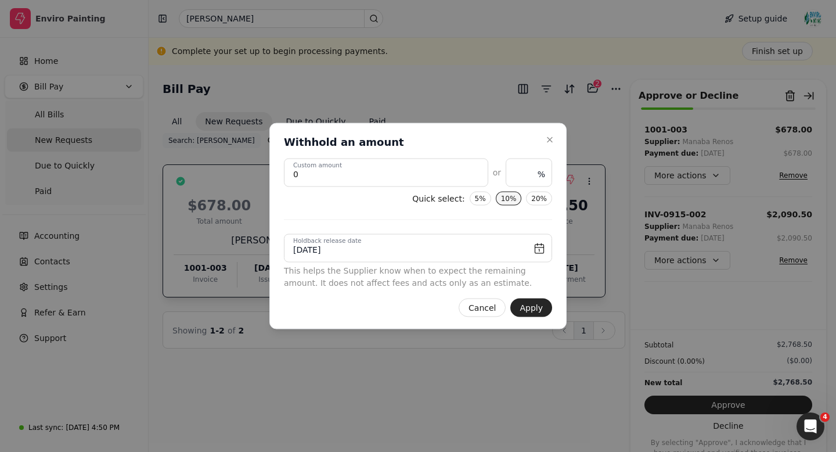
click at [499, 199] on button "10%" at bounding box center [509, 199] width 26 height 14
type amount "67.8"
type input "10"
click at [539, 249] on input "[DATE]" at bounding box center [418, 248] width 268 height 28
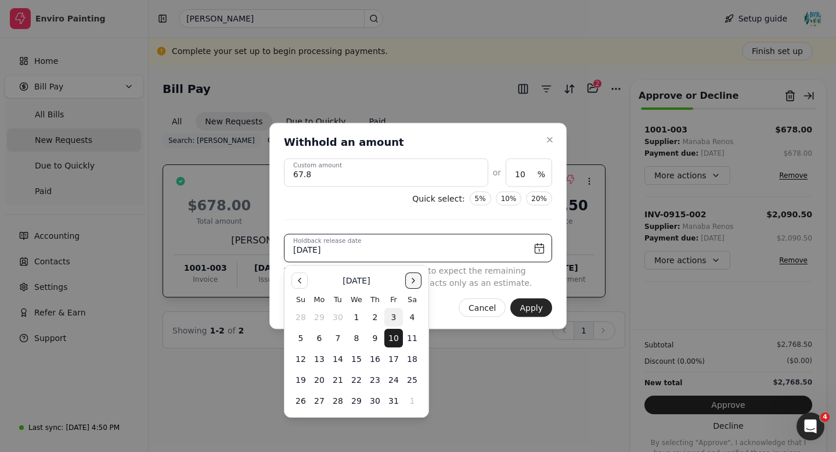
click at [412, 276] on button "Go to the Next Month" at bounding box center [413, 280] width 16 height 16
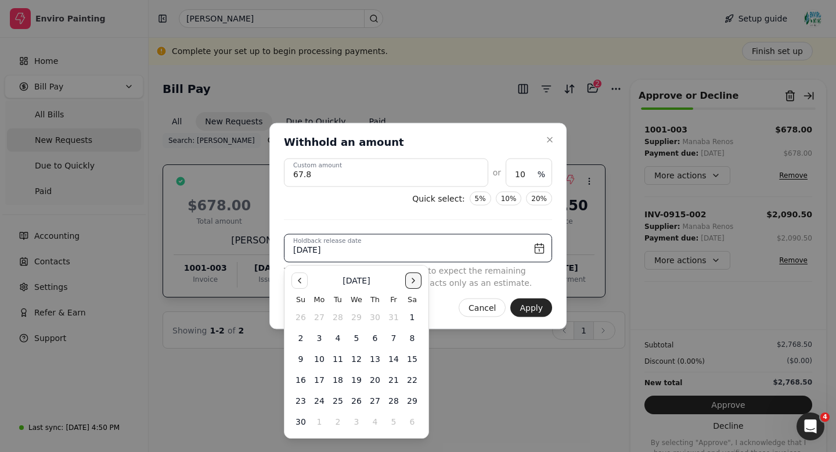
click at [412, 280] on button "Go to the Next Month" at bounding box center [413, 280] width 16 height 16
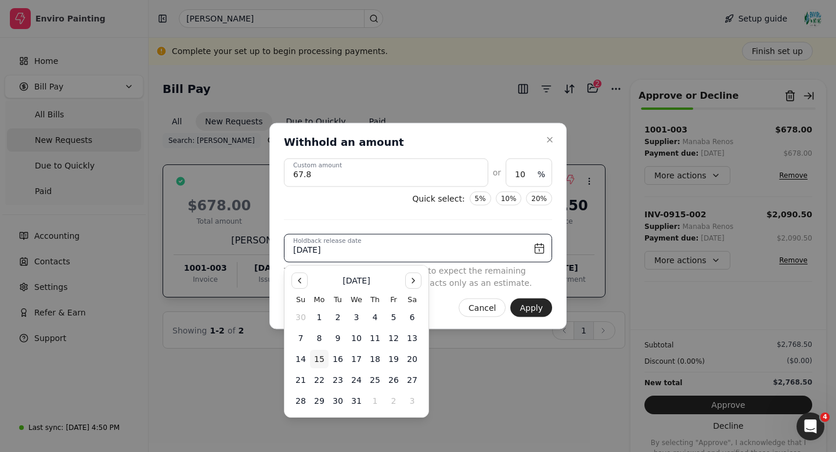
click at [319, 358] on button "15" at bounding box center [319, 359] width 19 height 19
type input "[DATE]"
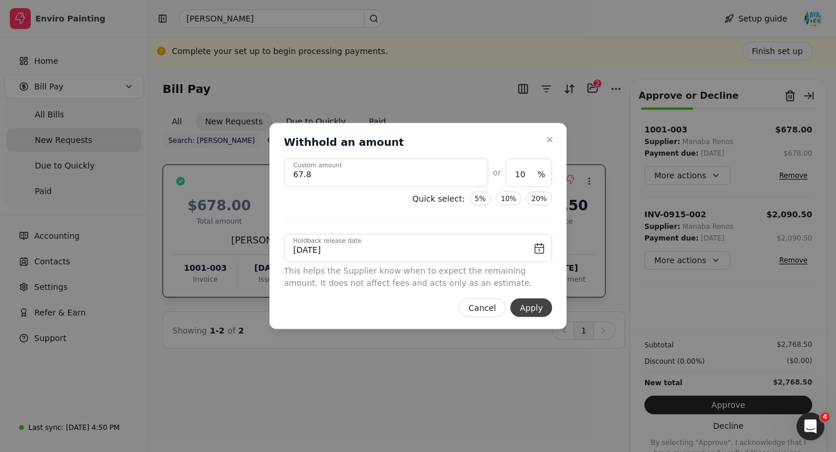
click at [537, 305] on button "Apply" at bounding box center [531, 307] width 42 height 19
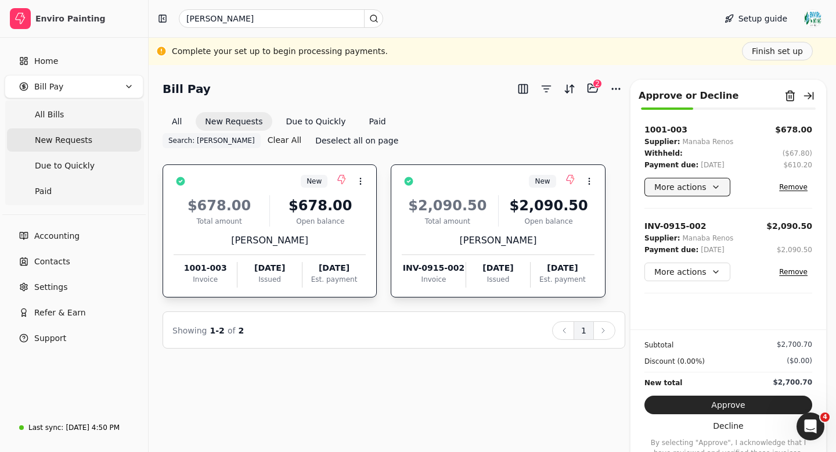
click at [703, 185] on button "More actions" at bounding box center [688, 187] width 86 height 19
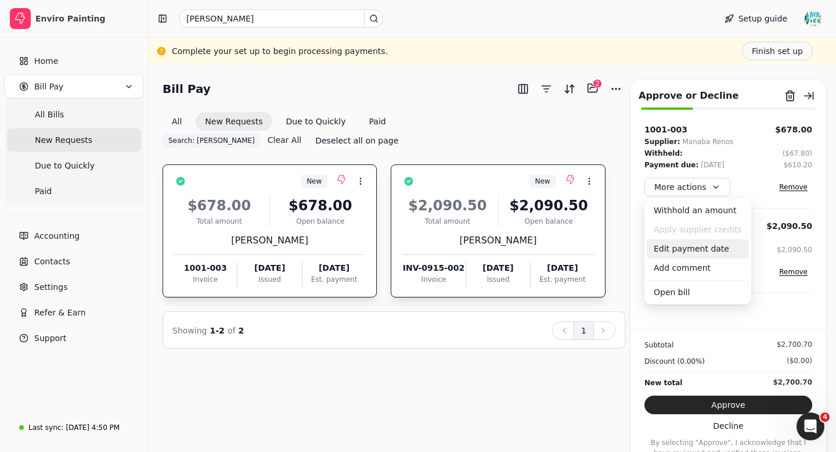
click at [690, 247] on div "Edit payment date" at bounding box center [698, 248] width 102 height 19
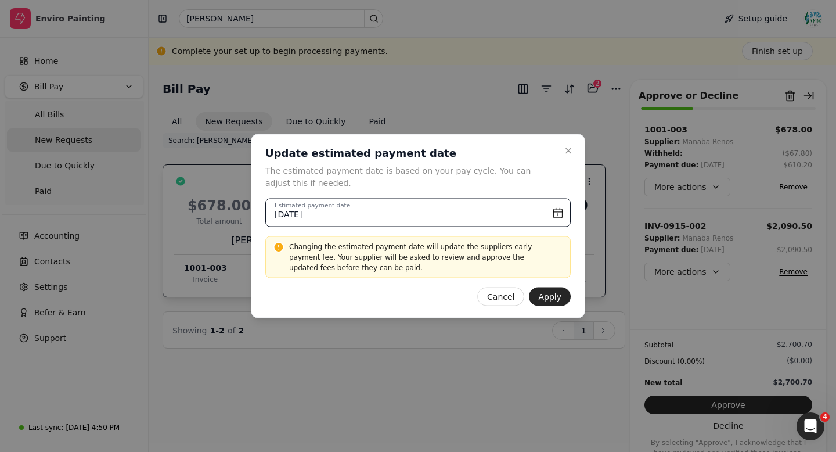
click at [560, 213] on input "[DATE]" at bounding box center [417, 213] width 305 height 28
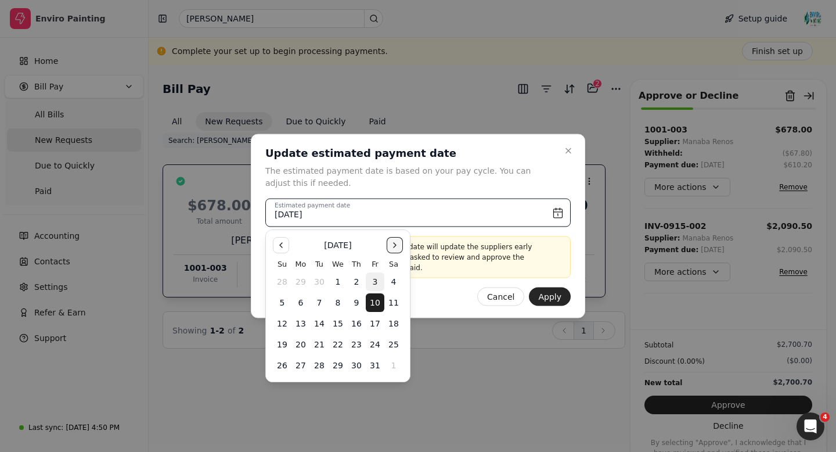
click at [395, 244] on button "Go to the Next Month" at bounding box center [395, 245] width 16 height 16
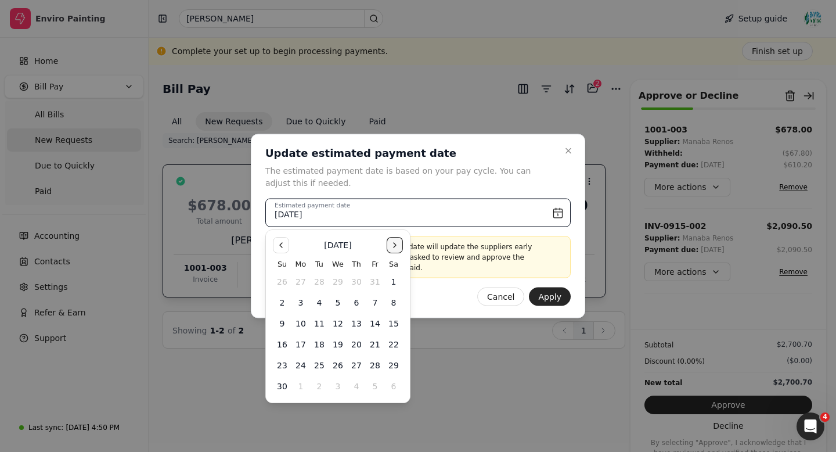
click at [395, 244] on button "Go to the Next Month" at bounding box center [395, 245] width 16 height 16
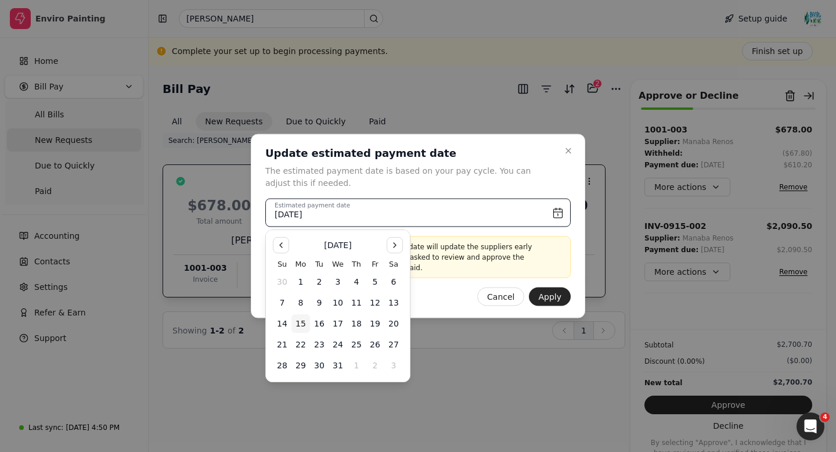
click at [301, 324] on button "15" at bounding box center [301, 323] width 19 height 19
type input "[DATE]"
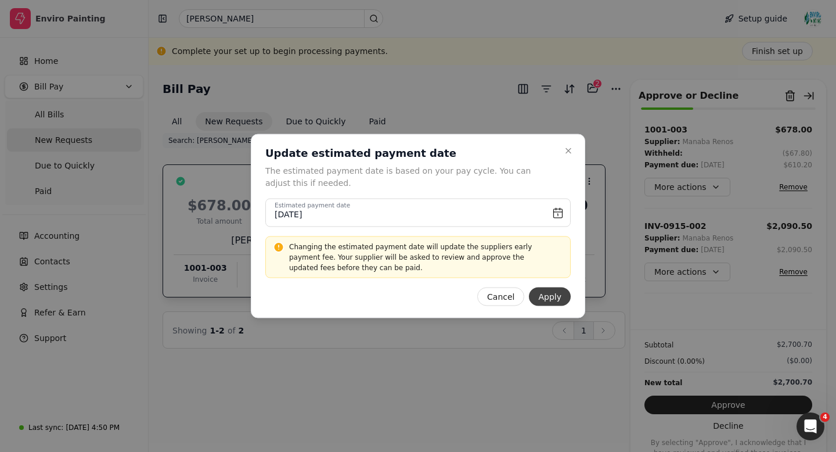
click at [559, 297] on button "Apply" at bounding box center [550, 296] width 42 height 19
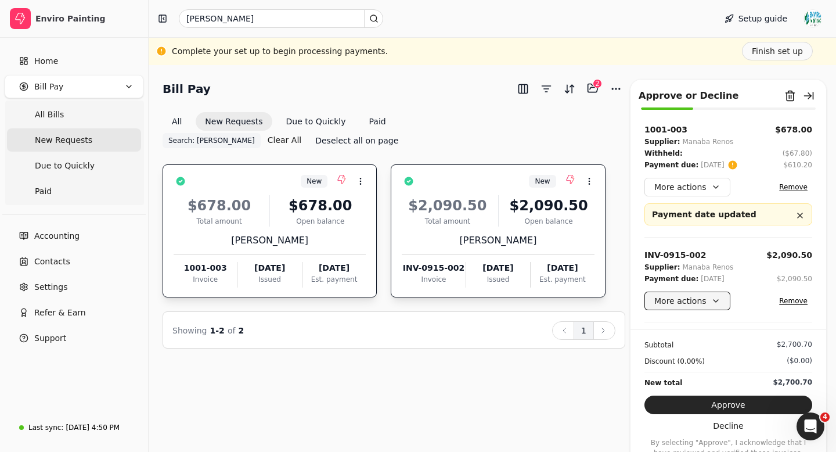
click at [702, 300] on button "More actions" at bounding box center [688, 301] width 86 height 19
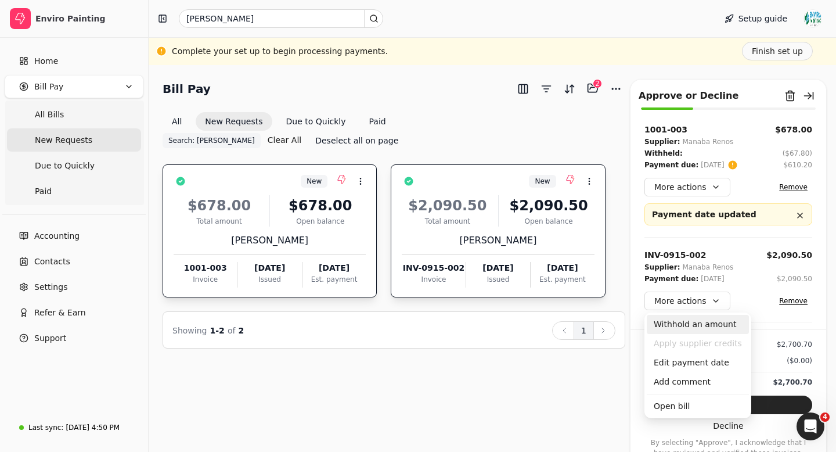
click at [690, 321] on div "Withhold an amount" at bounding box center [698, 324] width 102 height 19
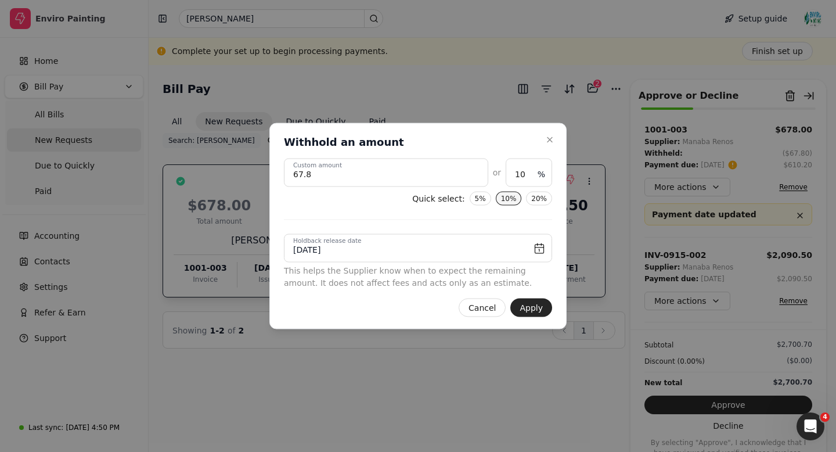
scroll to position [3993, 0]
click at [510, 200] on button "10%" at bounding box center [509, 199] width 26 height 14
type amount "209.05"
click at [535, 307] on button "Apply" at bounding box center [531, 307] width 42 height 19
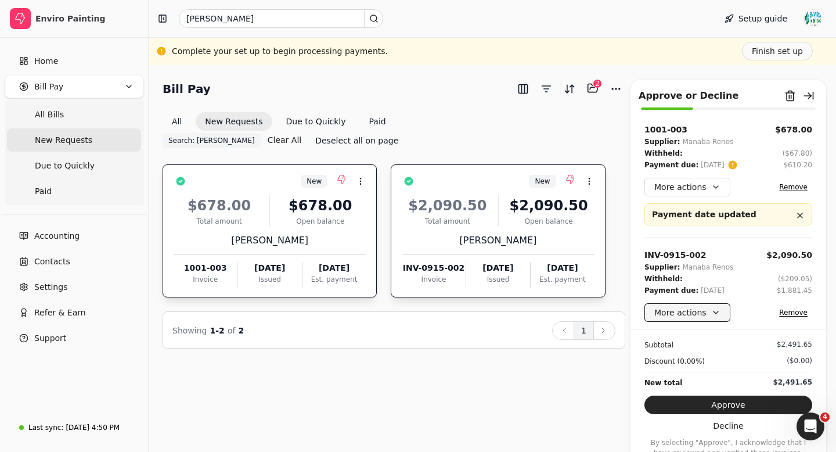
click at [675, 314] on button "More actions" at bounding box center [688, 312] width 86 height 19
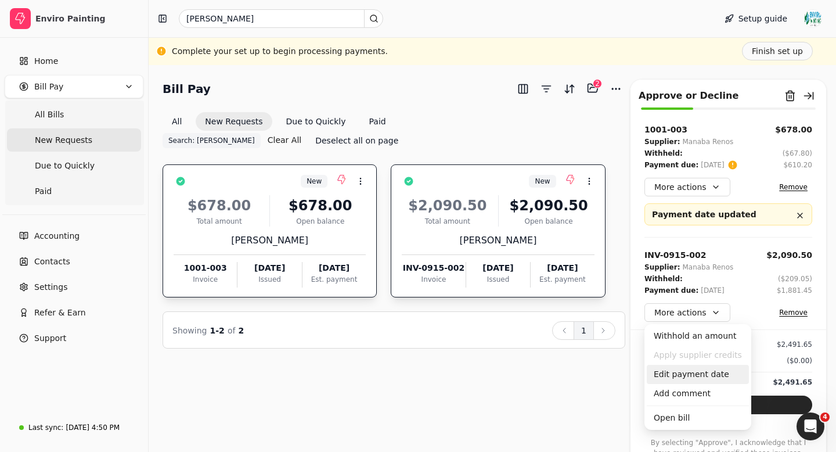
click at [675, 377] on div "Edit payment date" at bounding box center [698, 374] width 102 height 19
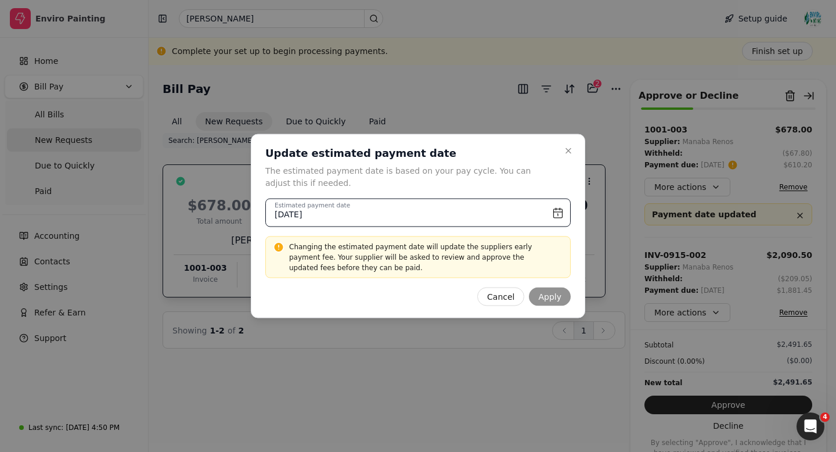
click at [554, 214] on input "[DATE]" at bounding box center [417, 213] width 305 height 28
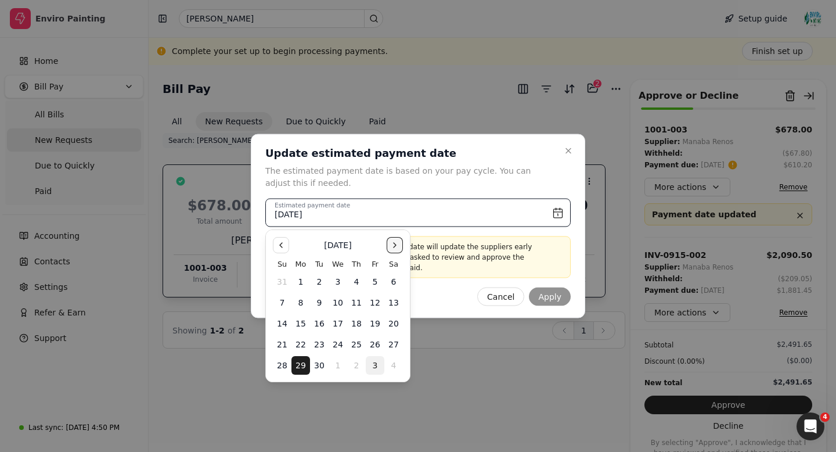
click at [393, 239] on button "Go to the Next Month" at bounding box center [395, 245] width 16 height 16
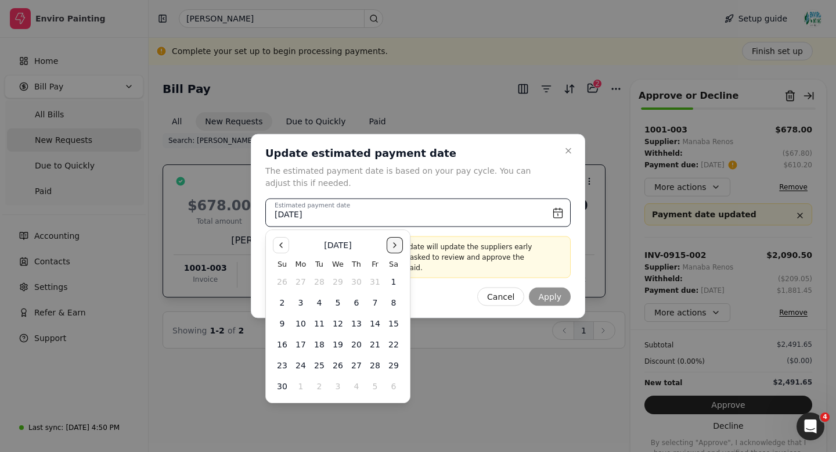
click at [393, 239] on button "Go to the Next Month" at bounding box center [395, 245] width 16 height 16
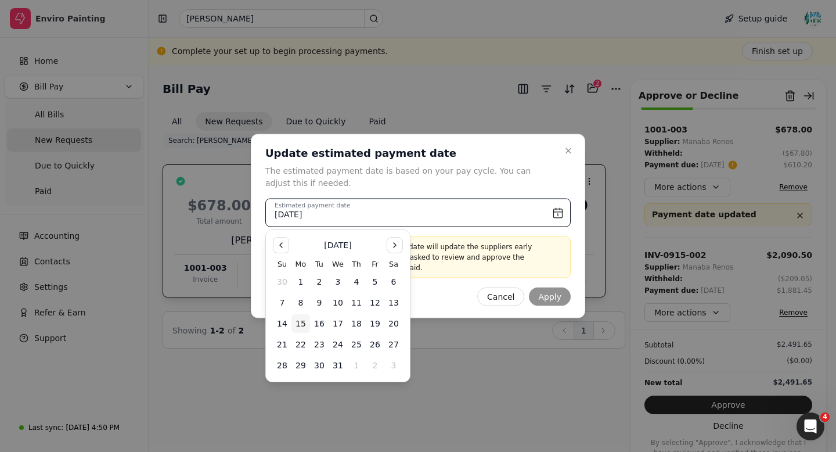
click at [301, 327] on button "15" at bounding box center [301, 323] width 19 height 19
type input "[DATE]"
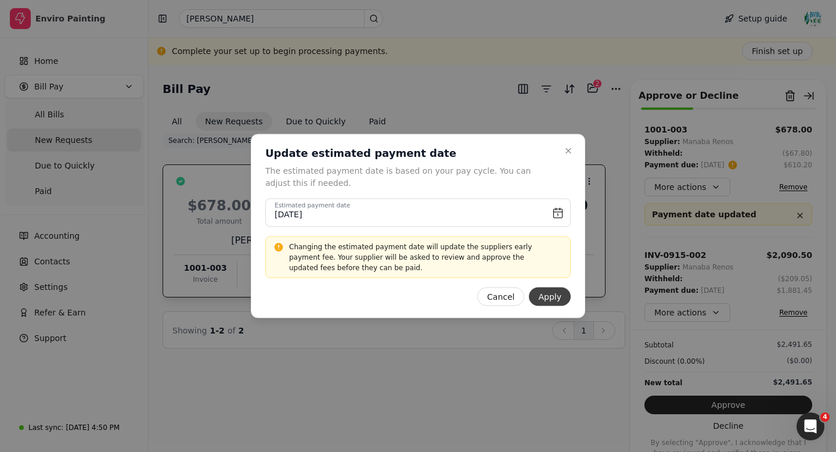
click at [556, 296] on button "Apply" at bounding box center [550, 296] width 42 height 19
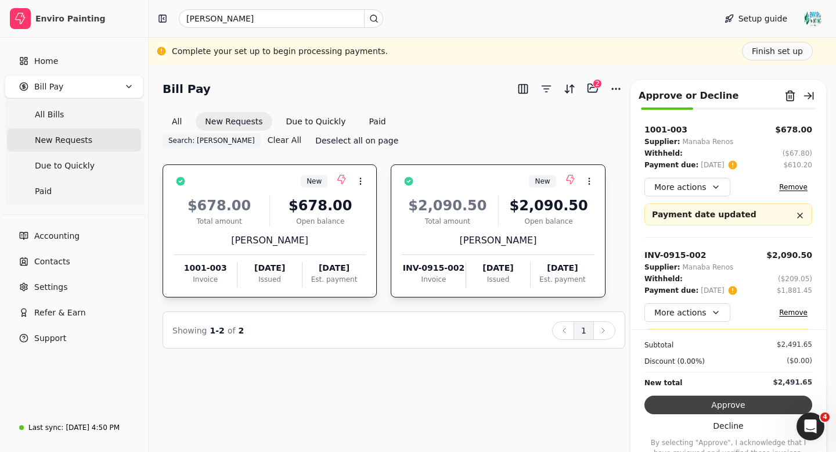
click at [732, 404] on button "Approve" at bounding box center [729, 404] width 168 height 19
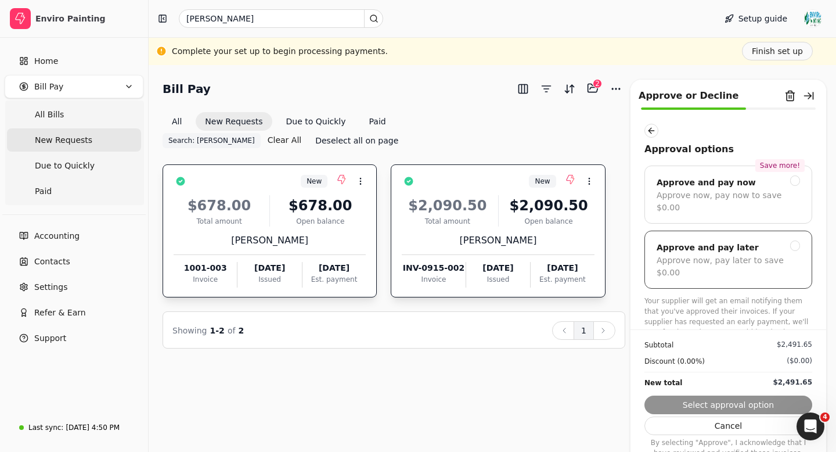
click at [793, 240] on div at bounding box center [795, 245] width 10 height 10
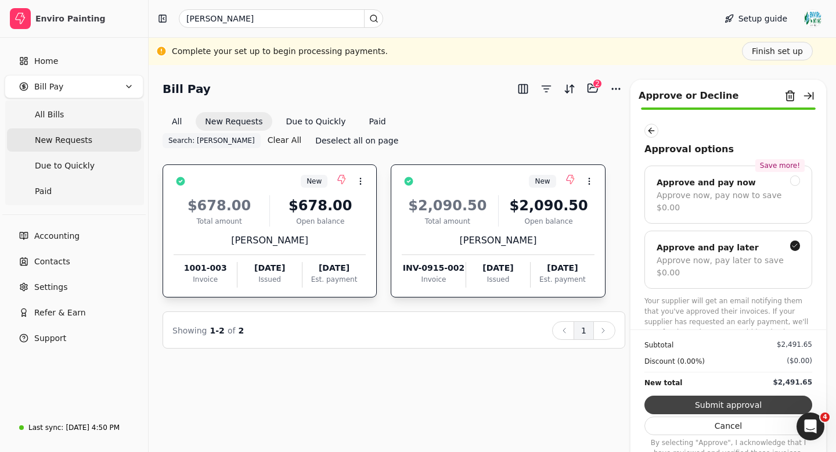
click at [738, 406] on button "Submit approval" at bounding box center [729, 404] width 168 height 19
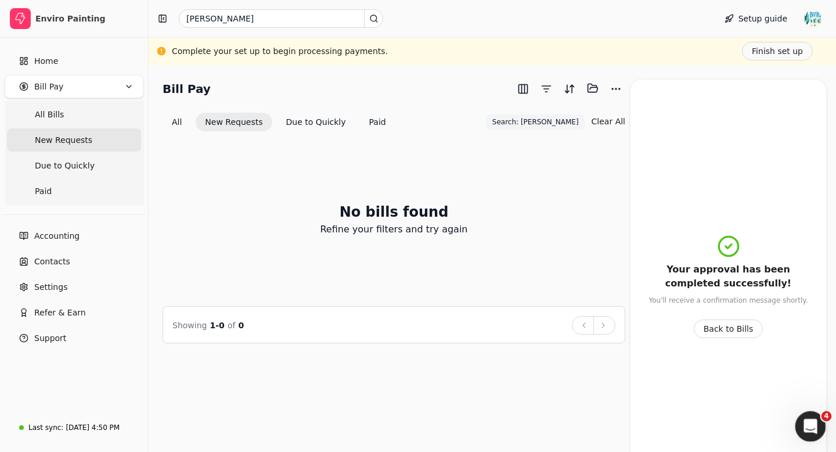
click at [811, 425] on icon "Open Intercom Messenger" at bounding box center [809, 424] width 19 height 19
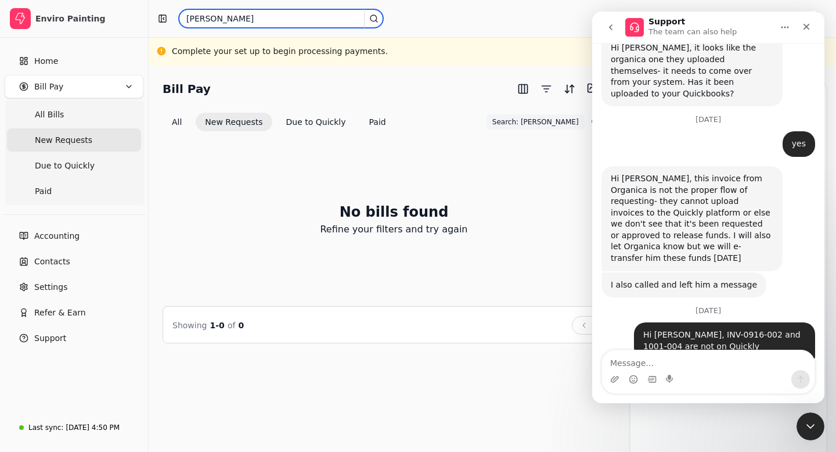
drag, startPoint x: 205, startPoint y: 19, endPoint x: 178, endPoint y: 21, distance: 26.8
click at [175, 19] on div "[PERSON_NAME]" at bounding box center [429, 18] width 553 height 19
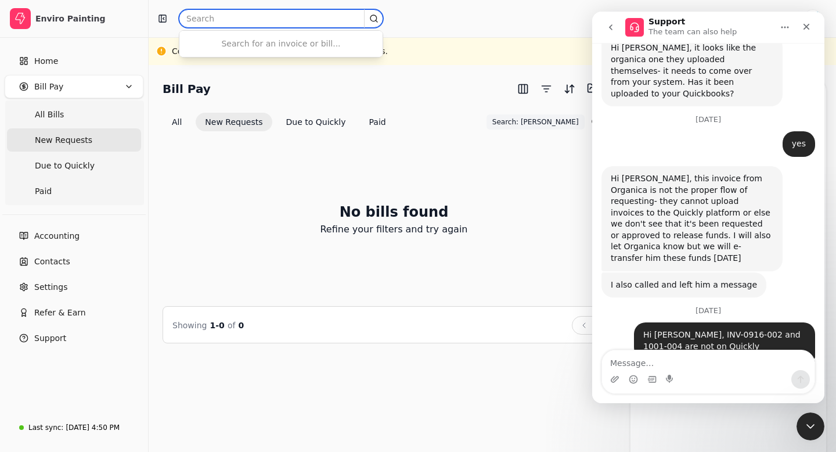
paste input "320365"
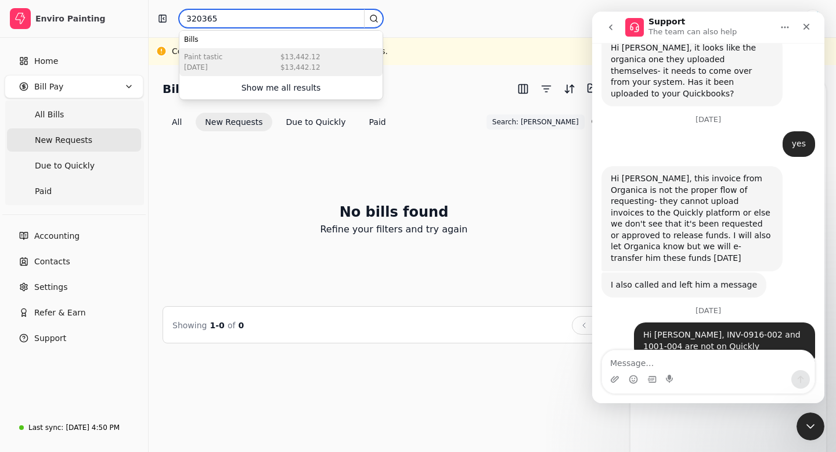
type input "320365"
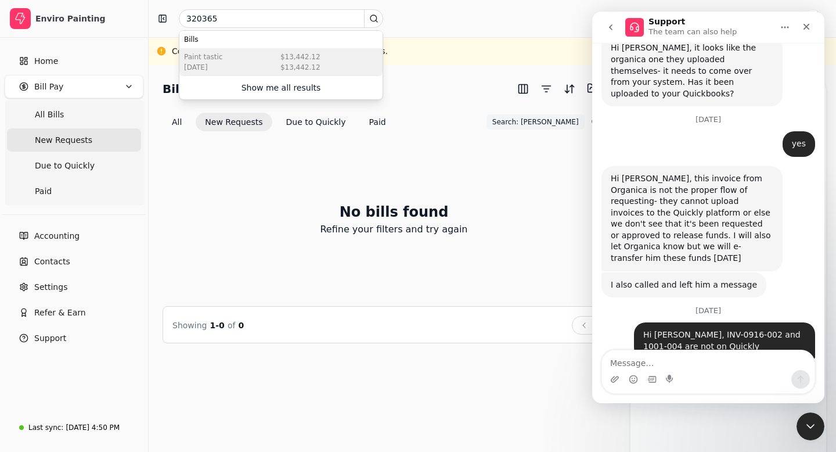
click at [307, 59] on div "$13,442.12" at bounding box center [300, 57] width 40 height 10
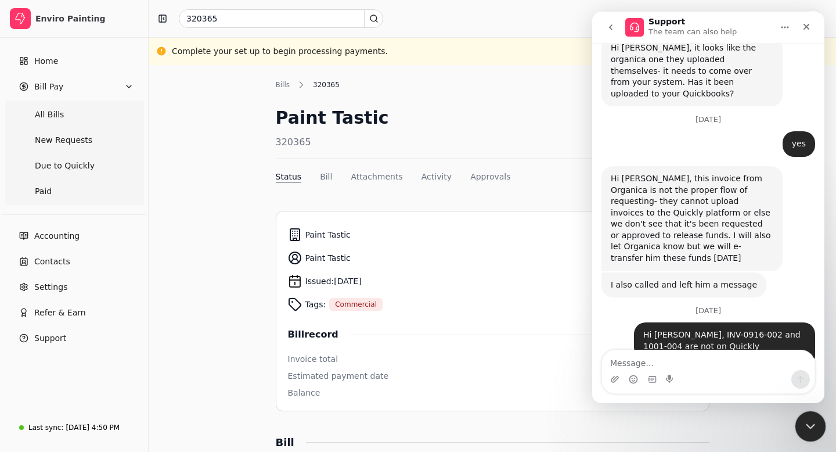
click at [805, 422] on icon "Close Intercom Messenger" at bounding box center [809, 425] width 14 height 14
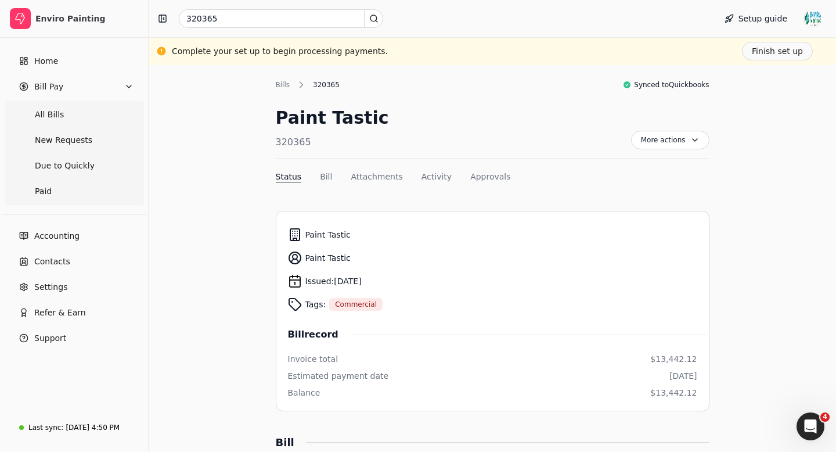
scroll to position [230, 0]
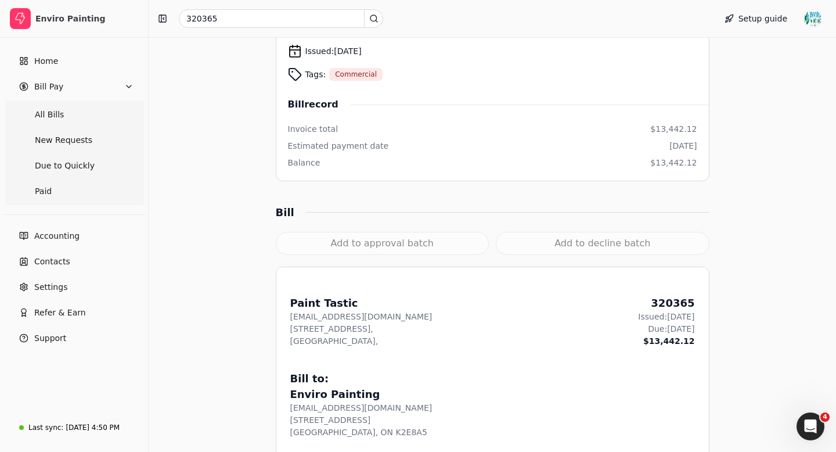
click at [419, 244] on div "Add to approval batch" at bounding box center [383, 243] width 214 height 23
click at [812, 418] on div "Open Intercom Messenger" at bounding box center [809, 424] width 38 height 38
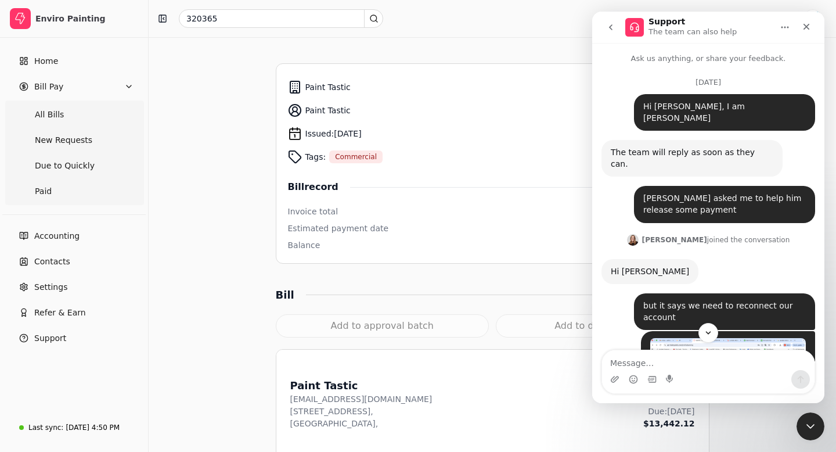
scroll to position [2383, 0]
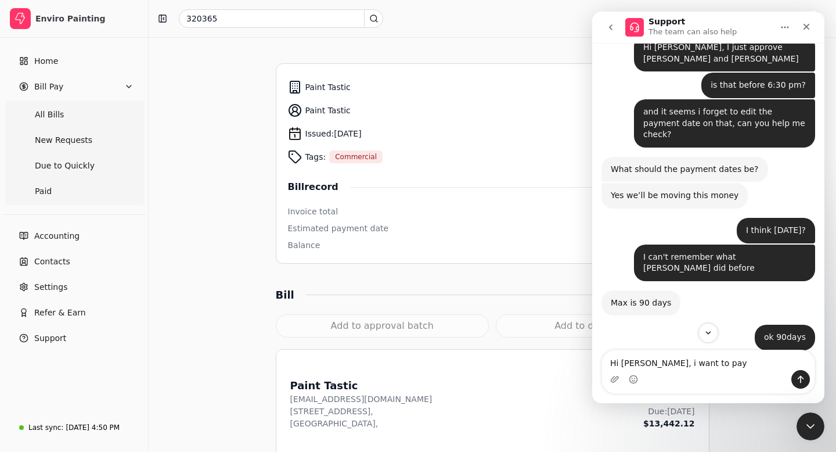
type textarea "Hi [PERSON_NAME], i want to pay 320365"
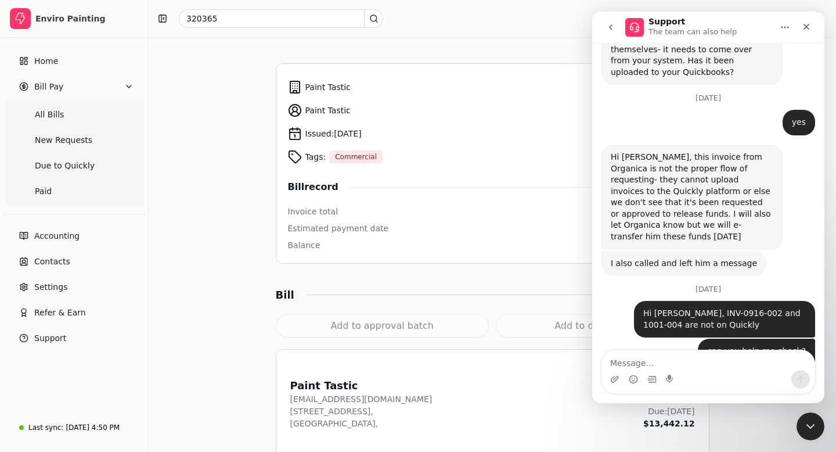
scroll to position [4020, 0]
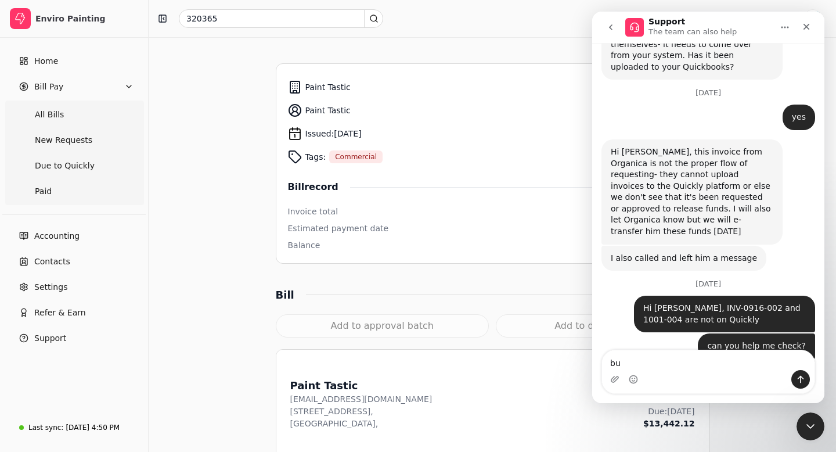
type textarea "b"
type textarea "i"
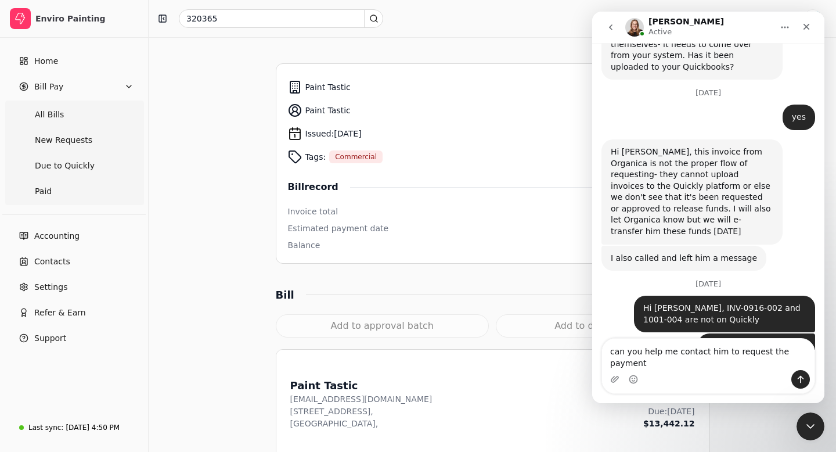
type textarea "can you help me contact him to request the payment?"
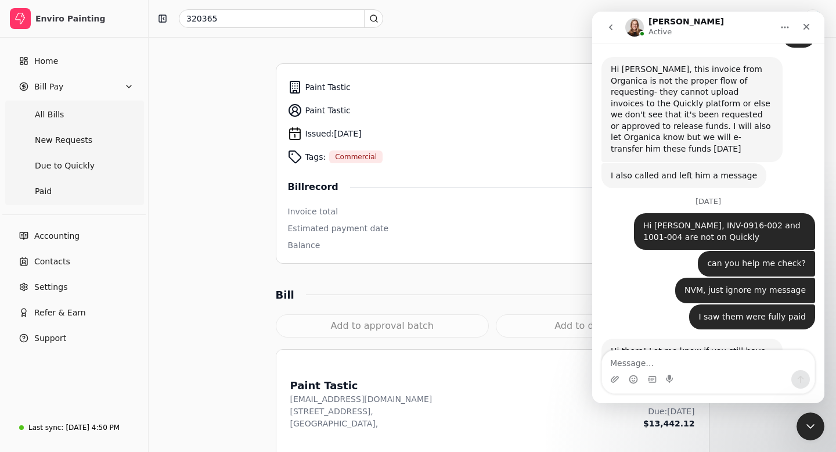
scroll to position [4136, 0]
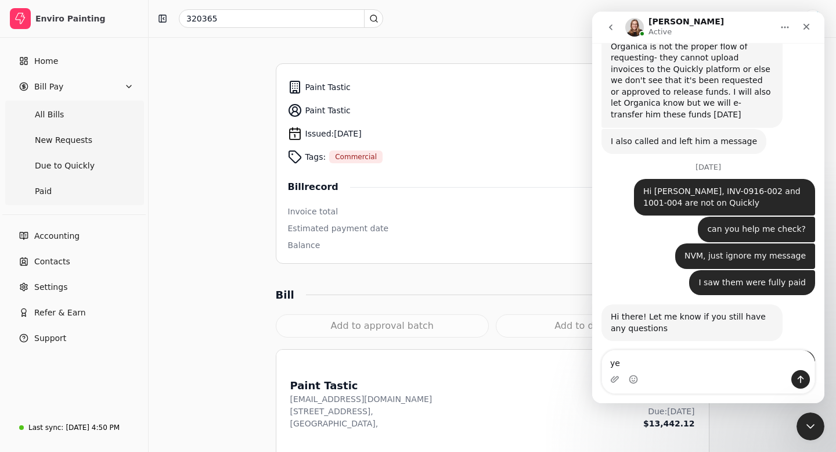
type textarea "yes"
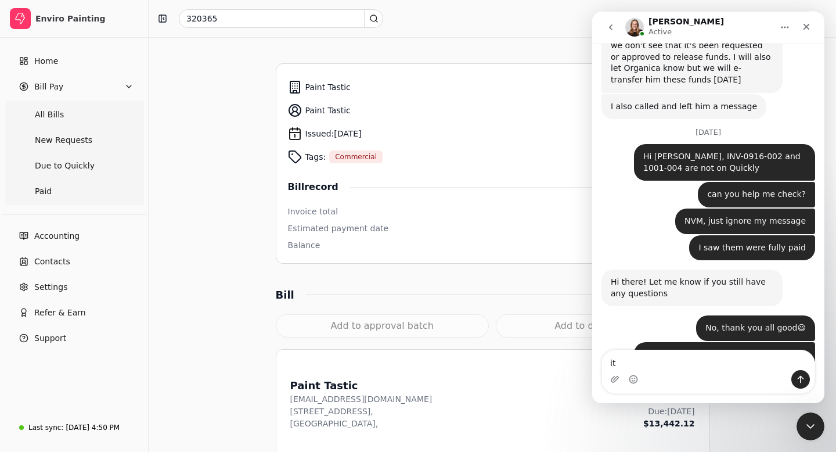
scroll to position [4172, 0]
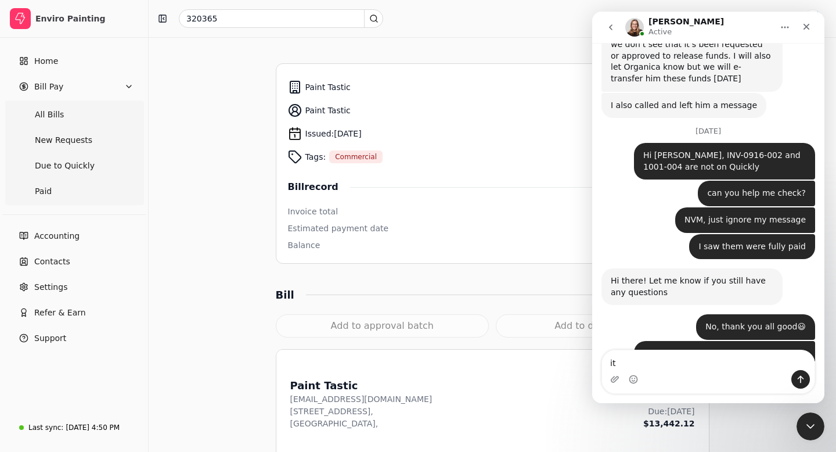
type textarea "i"
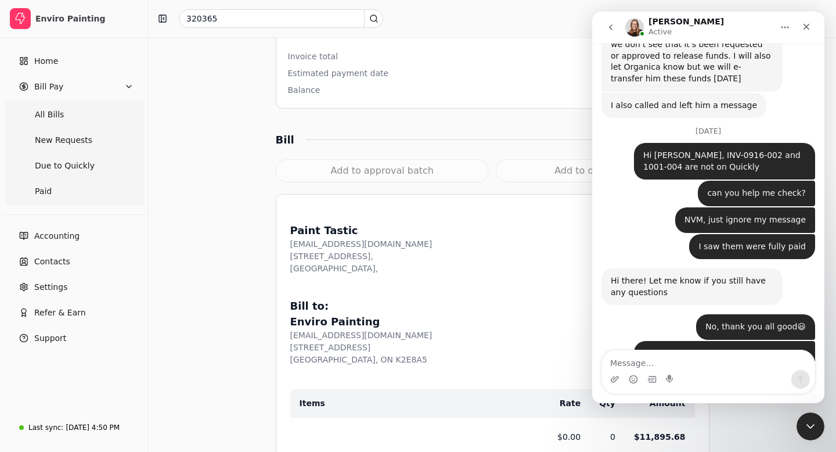
scroll to position [306, 0]
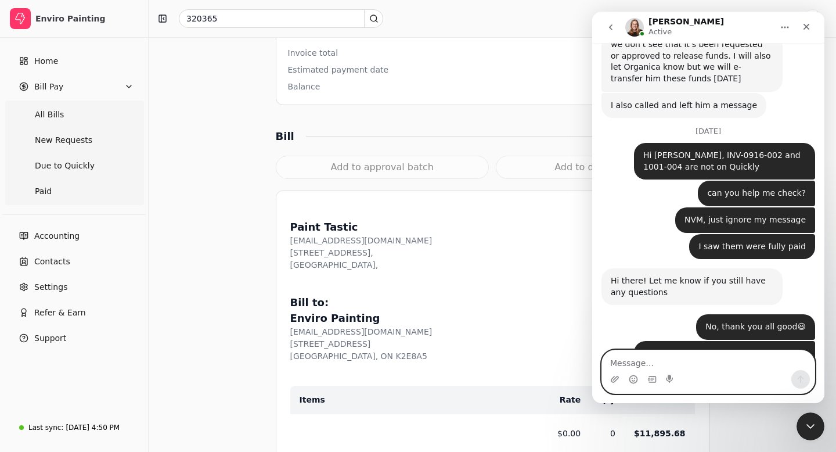
click at [635, 357] on textarea "Message…" at bounding box center [708, 360] width 213 height 20
paste textarea "Phone: [PHONE_NUMBER]"
type textarea "Phone: [PHONE_NUMBER]"
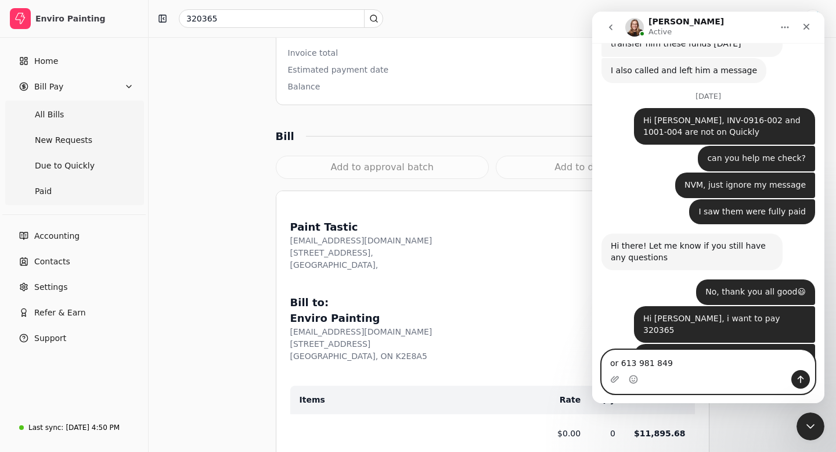
type textarea "or [PHONE_NUMBER]"
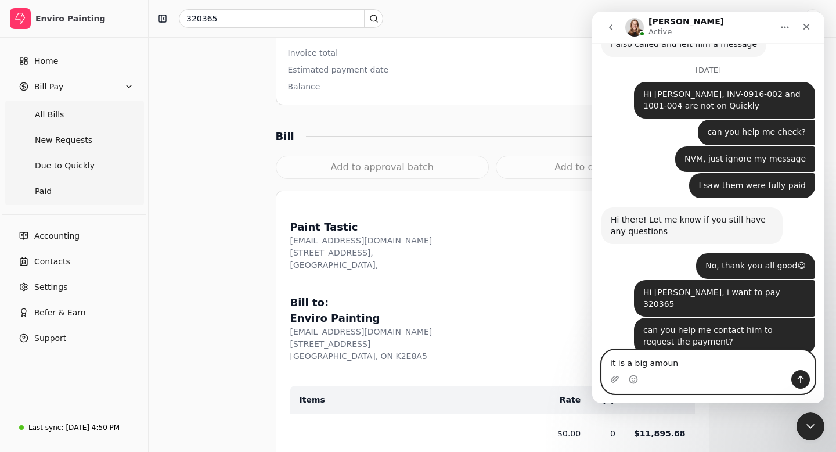
type textarea "it is a big amount"
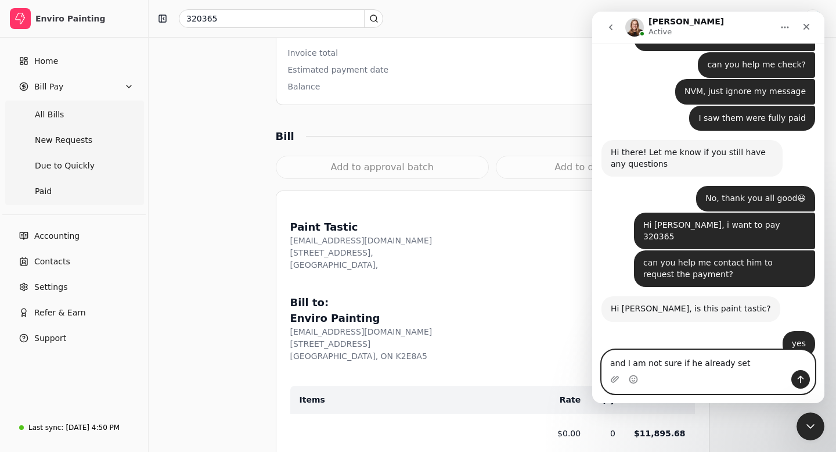
scroll to position [4305, 0]
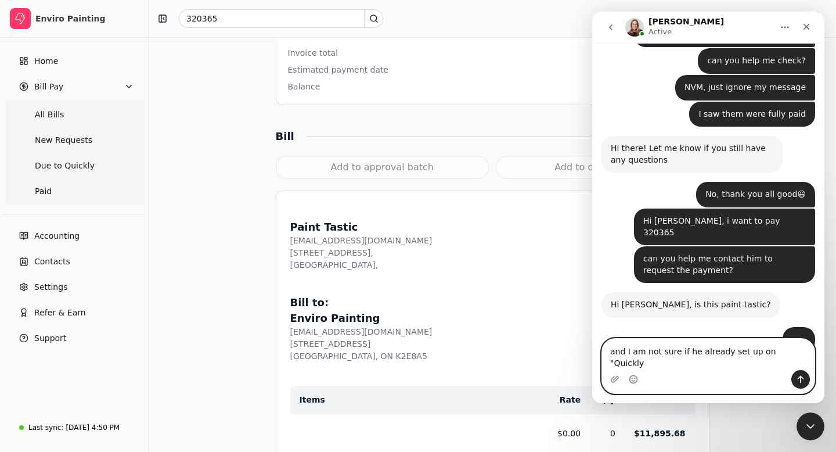
type textarea "and I am not sure if he already set up on "Quickly:"
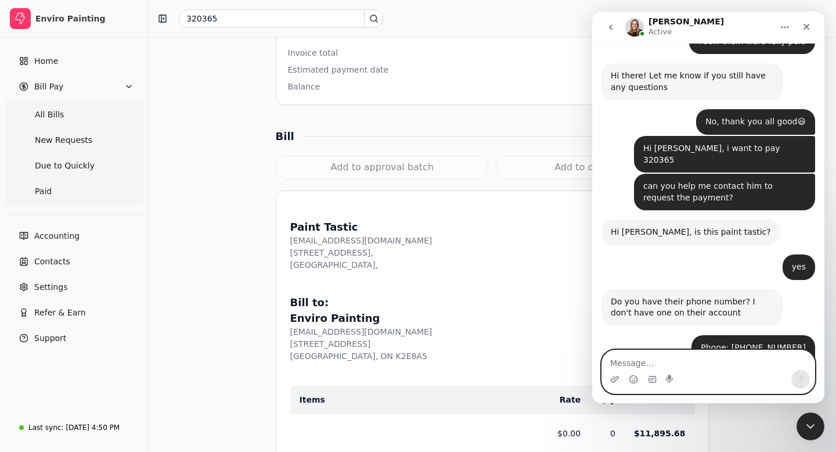
scroll to position [4359, 0]
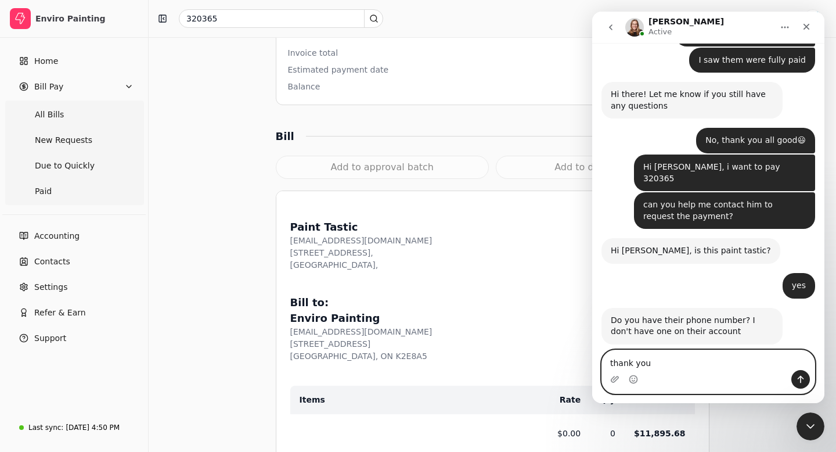
type textarea "thank you !"
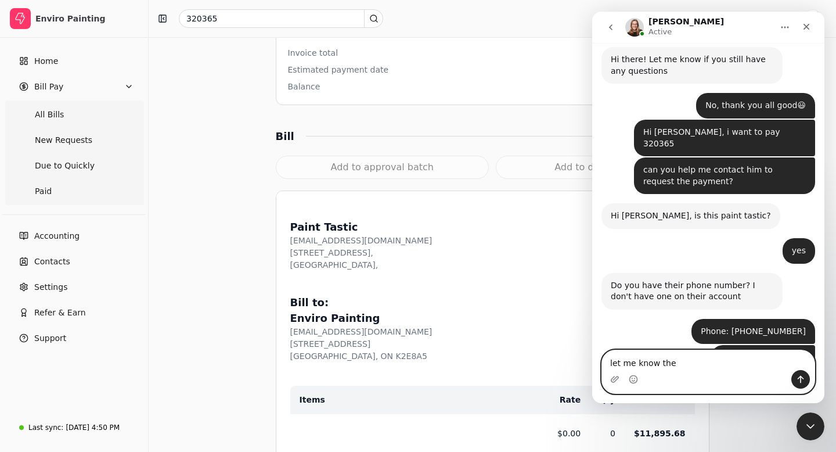
type textarea "let me know then"
